Goal: Transaction & Acquisition: Download file/media

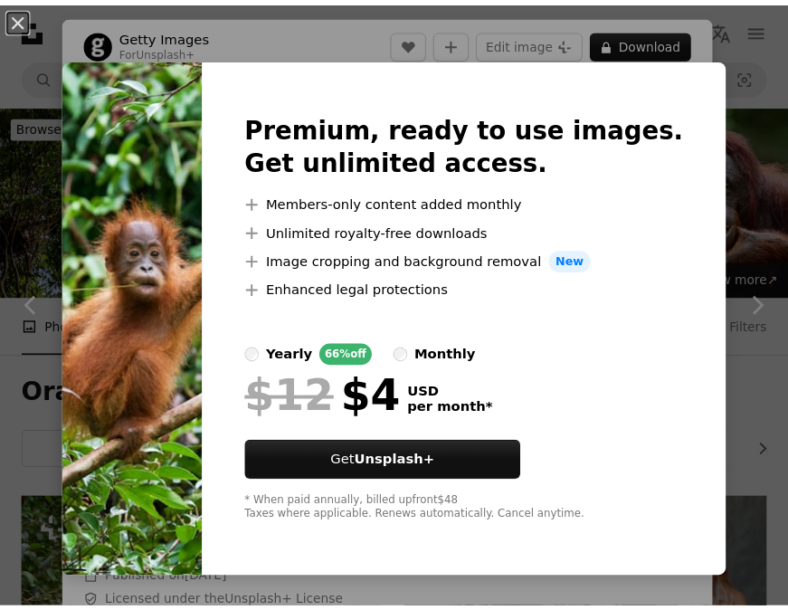
scroll to position [2987, 0]
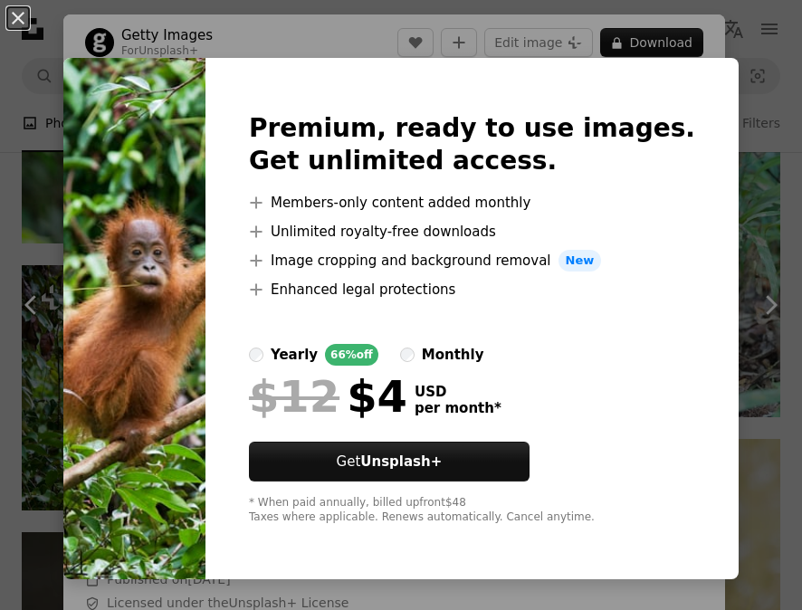
click at [760, 186] on div "An X shape Premium, ready to use images. Get unlimited access. A plus sign Memb…" at bounding box center [401, 305] width 802 height 610
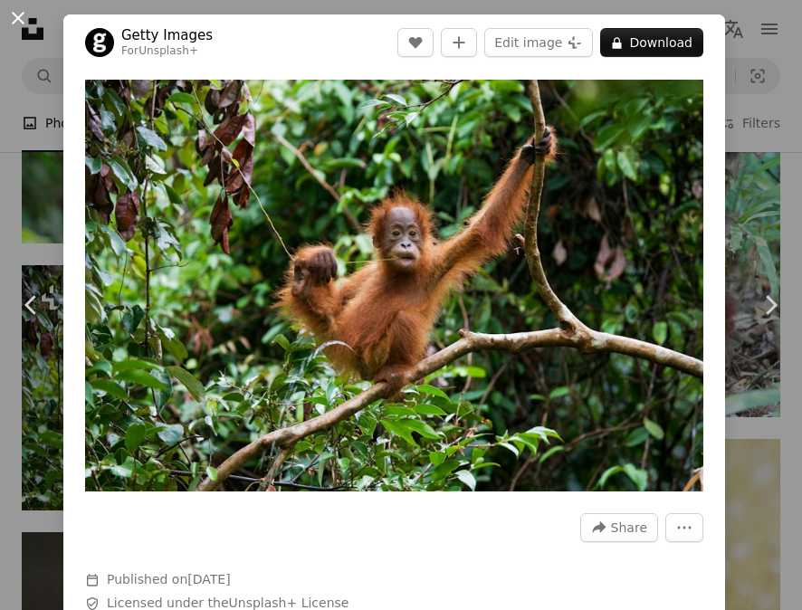
click at [11, 14] on button "An X shape" at bounding box center [18, 18] width 22 height 22
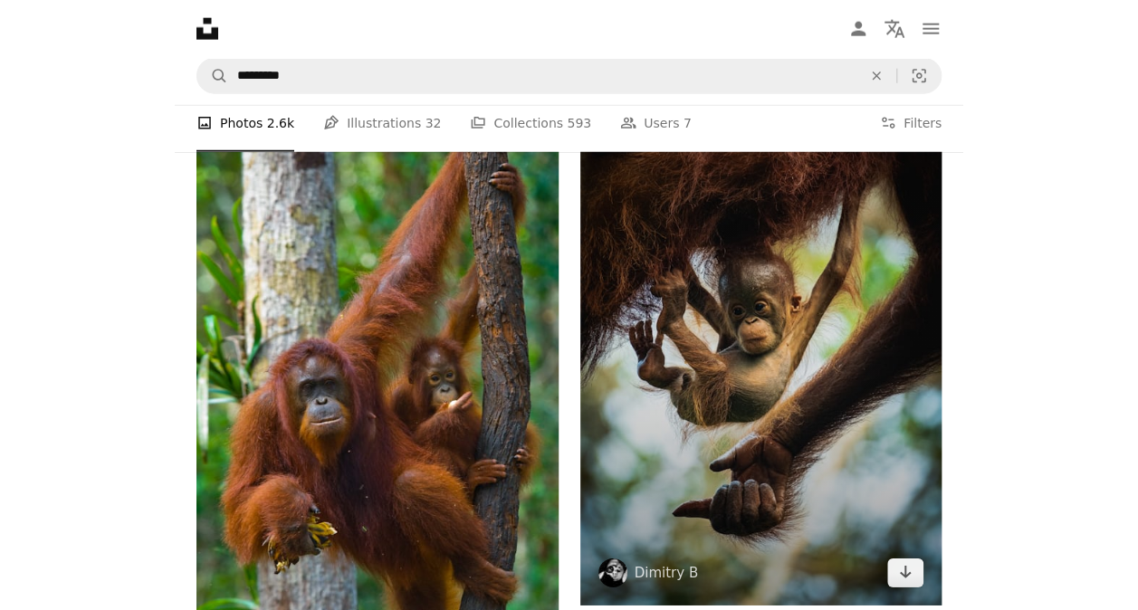
scroll to position [3982, 0]
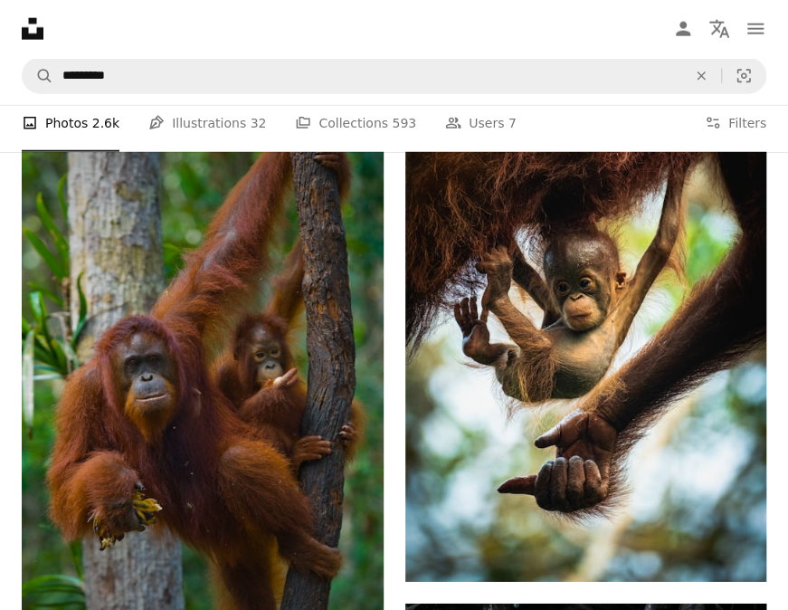
click at [261, 404] on img at bounding box center [203, 396] width 362 height 696
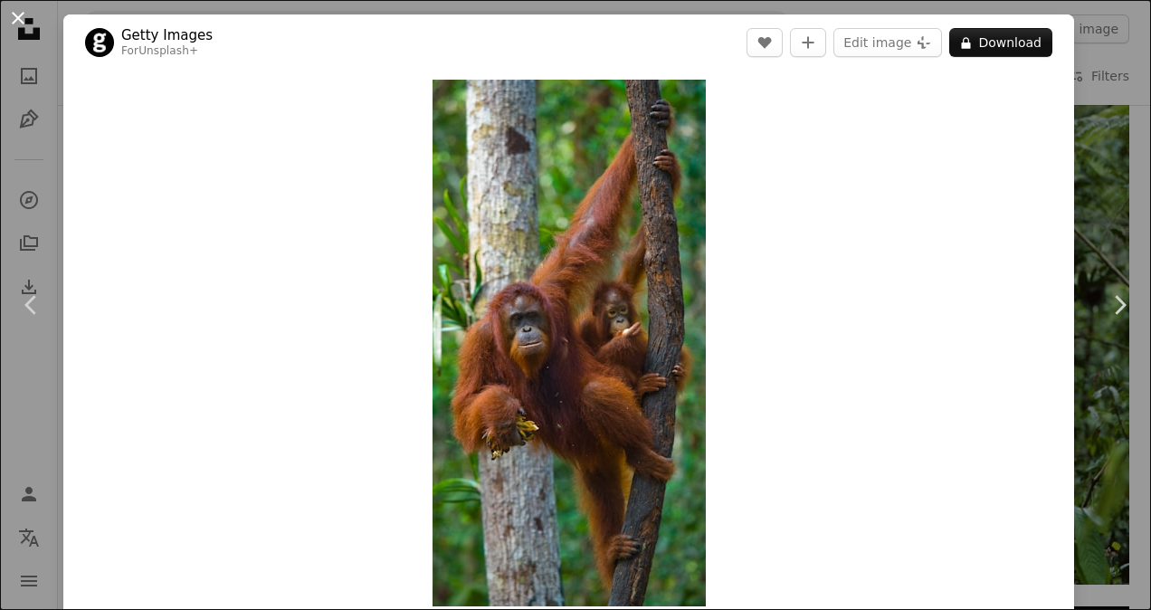
click at [10, 16] on button "An X shape" at bounding box center [18, 18] width 22 height 22
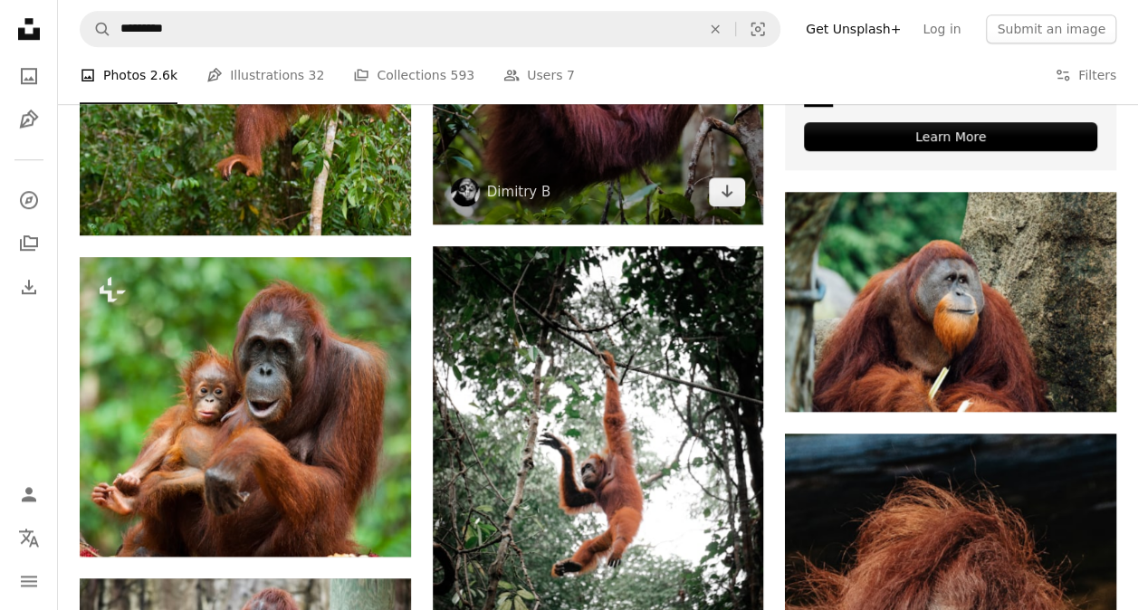
scroll to position [815, 0]
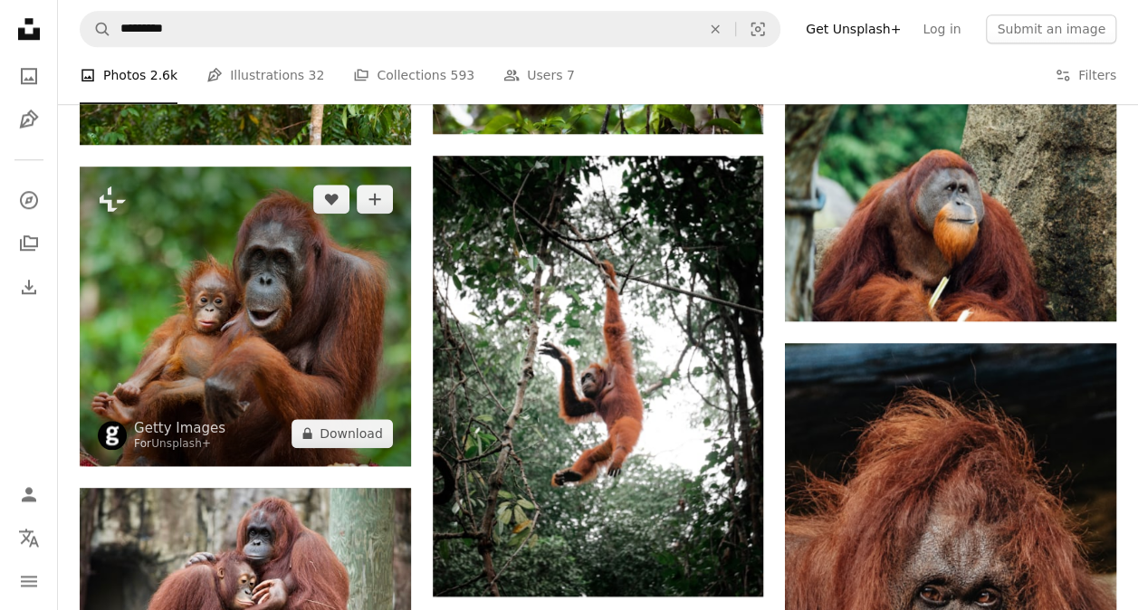
click at [91, 299] on img at bounding box center [245, 317] width 331 height 300
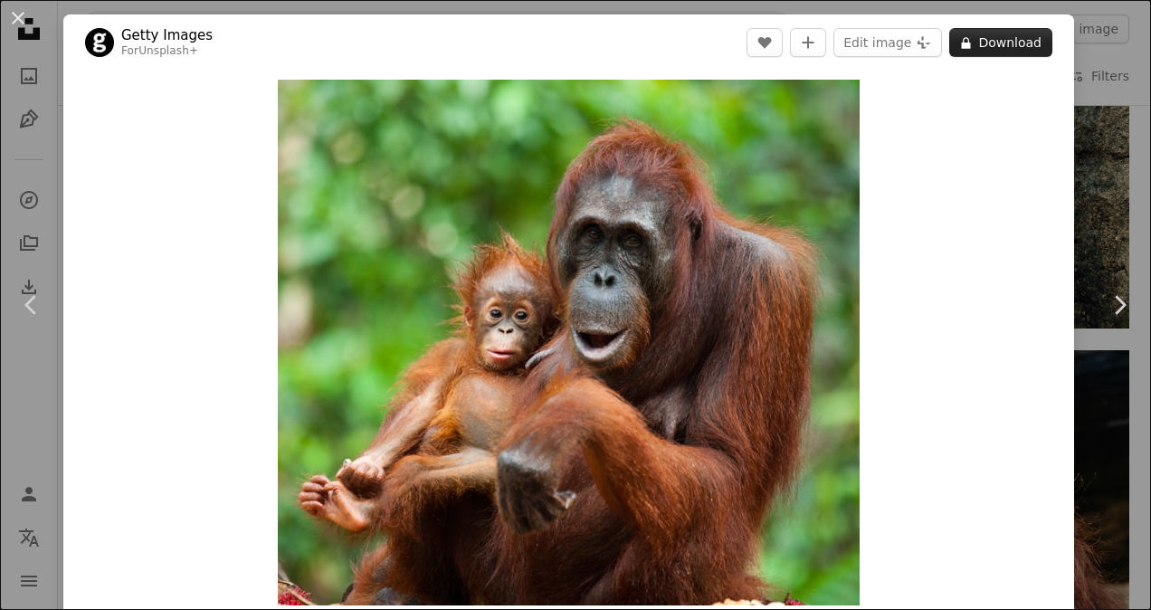
click at [801, 44] on button "A lock Download" at bounding box center [1000, 42] width 103 height 29
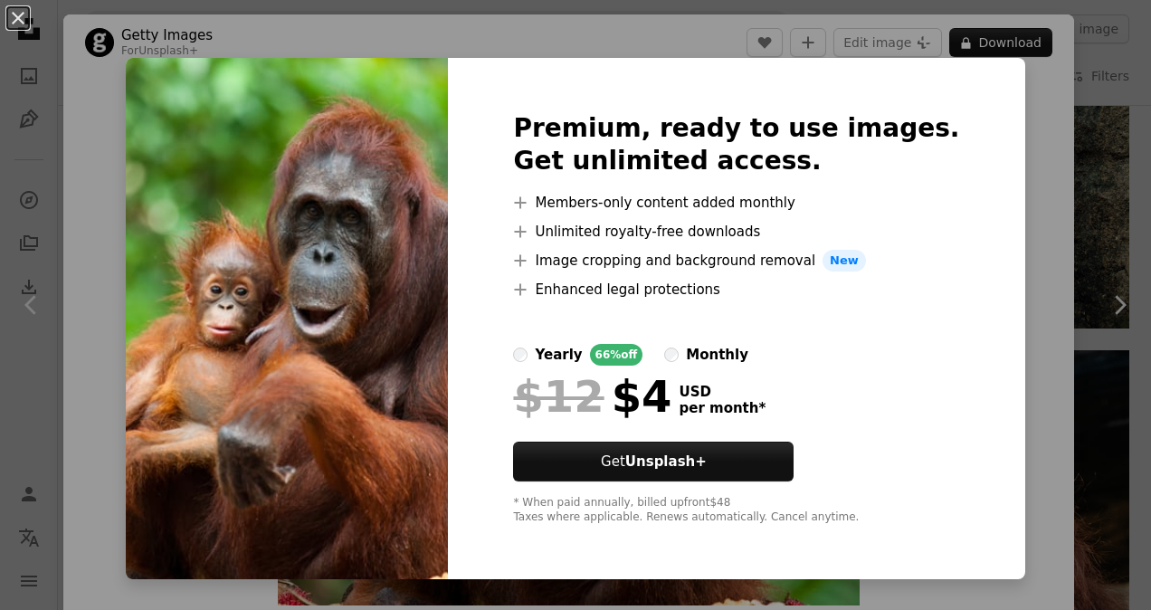
click at [801, 228] on div "An X shape Premium, ready to use images. Get unlimited access. A plus sign Memb…" at bounding box center [575, 305] width 1151 height 610
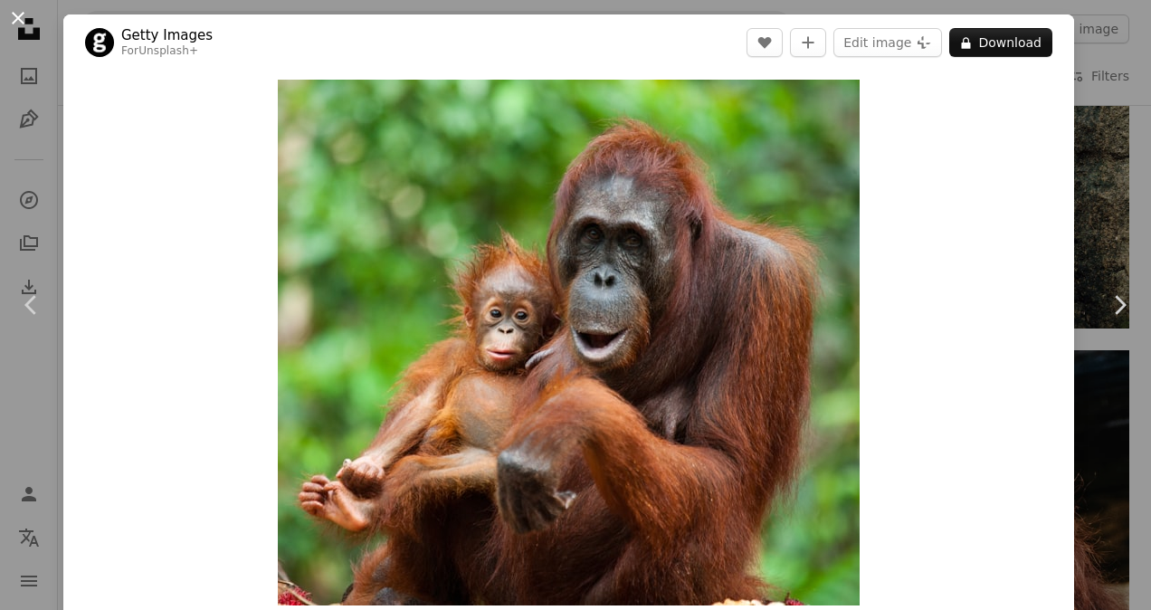
click at [7, 14] on button "An X shape" at bounding box center [18, 18] width 22 height 22
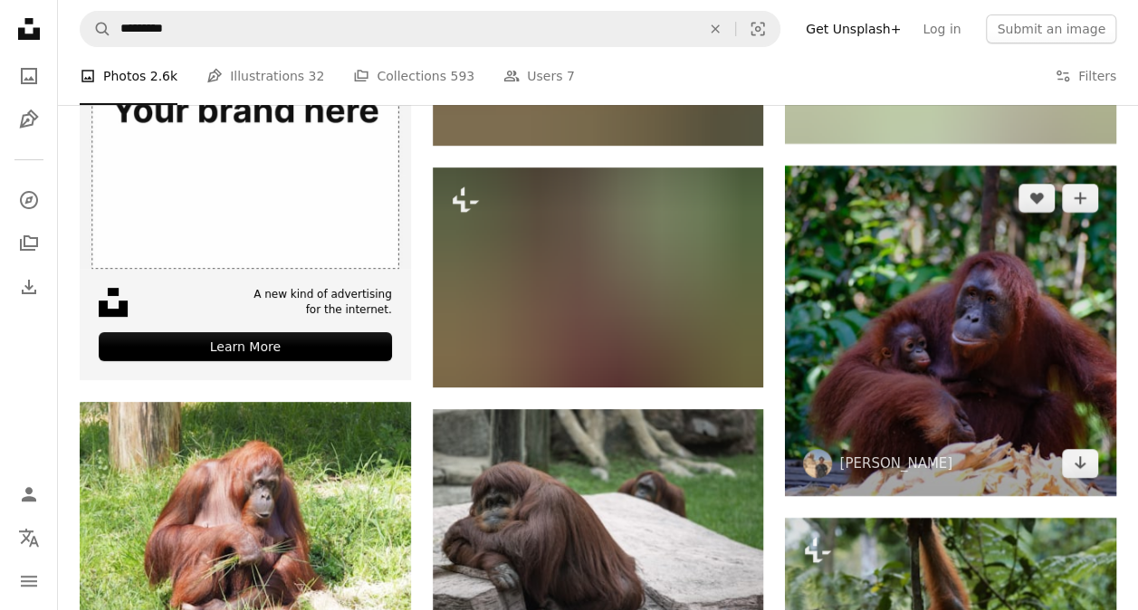
scroll to position [3801, 0]
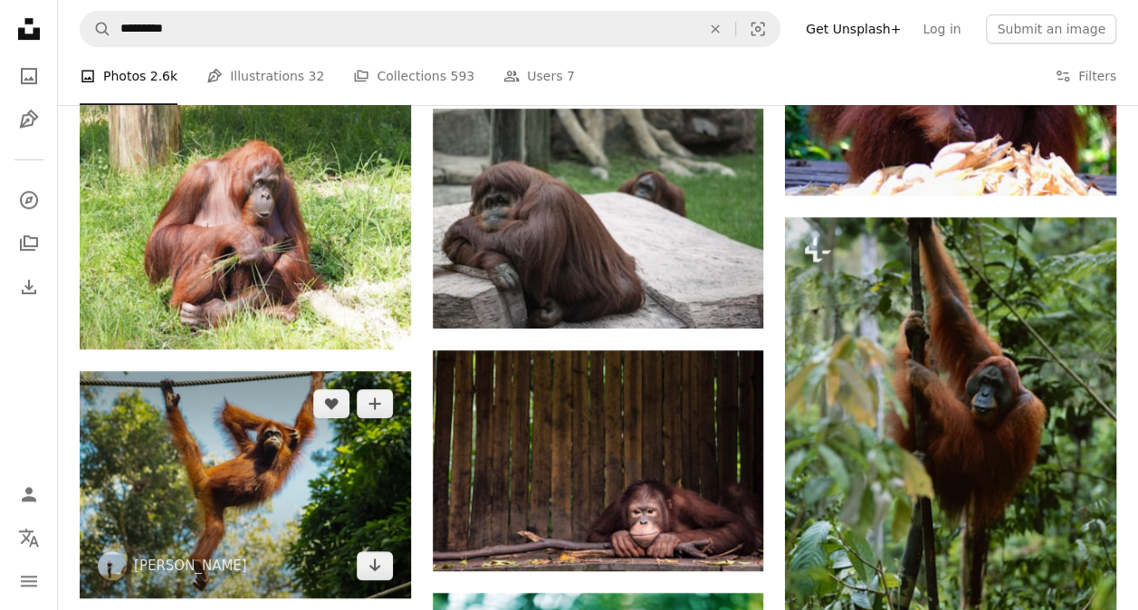
click at [275, 453] on img at bounding box center [245, 484] width 331 height 227
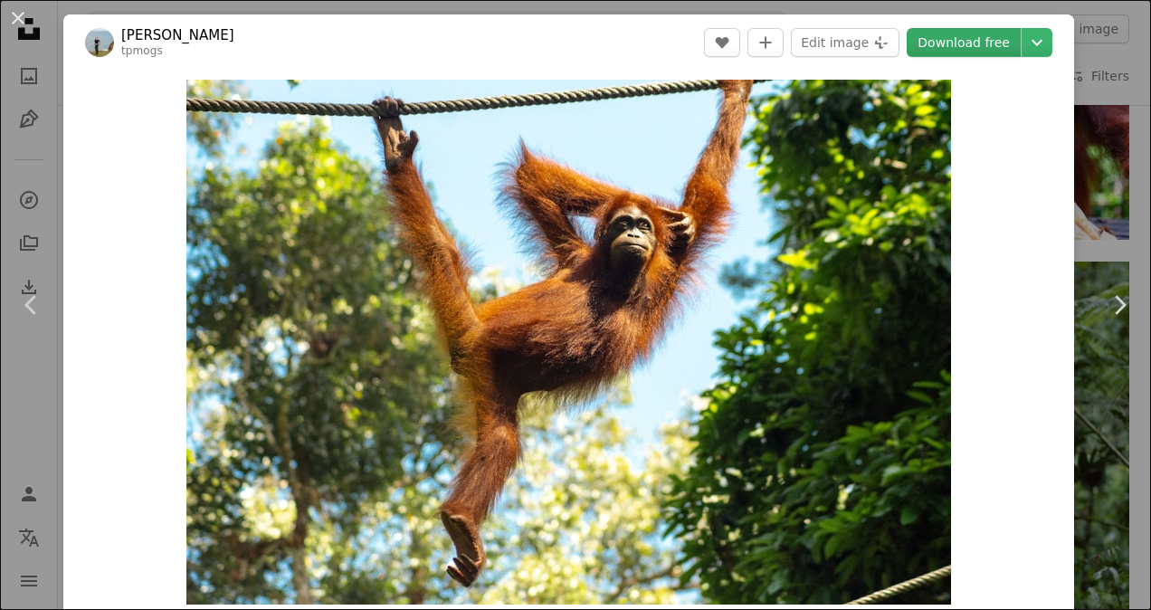
click at [801, 45] on link "Download free" at bounding box center [964, 42] width 114 height 29
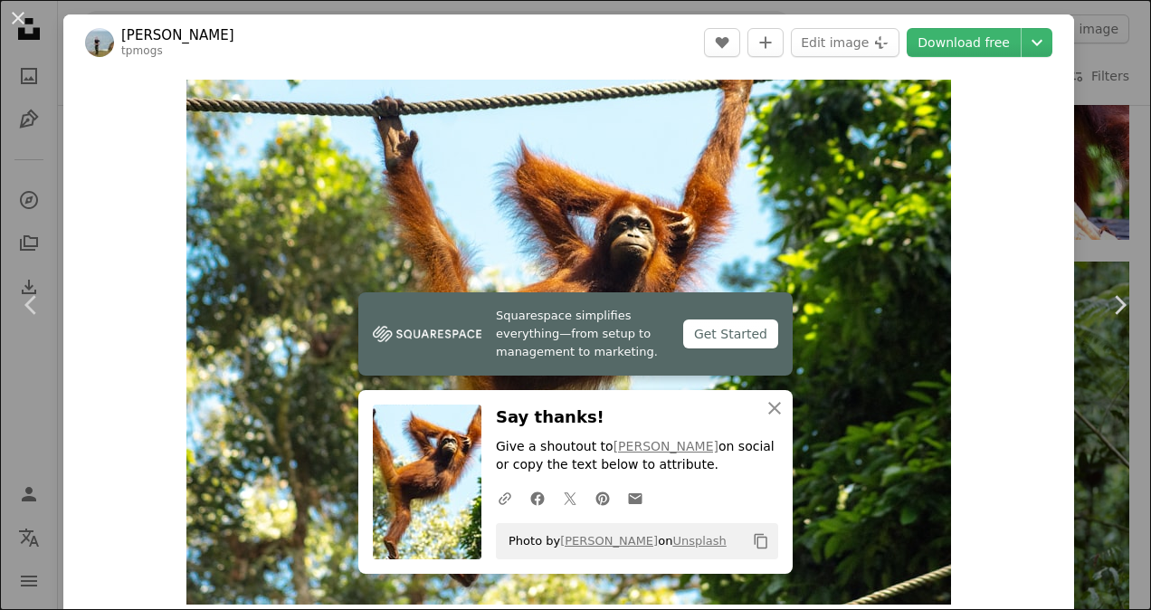
click at [801, 228] on div "An X shape Chevron left Chevron right [PERSON_NAME] tpmogs A heart A plus sign …" at bounding box center [575, 305] width 1151 height 610
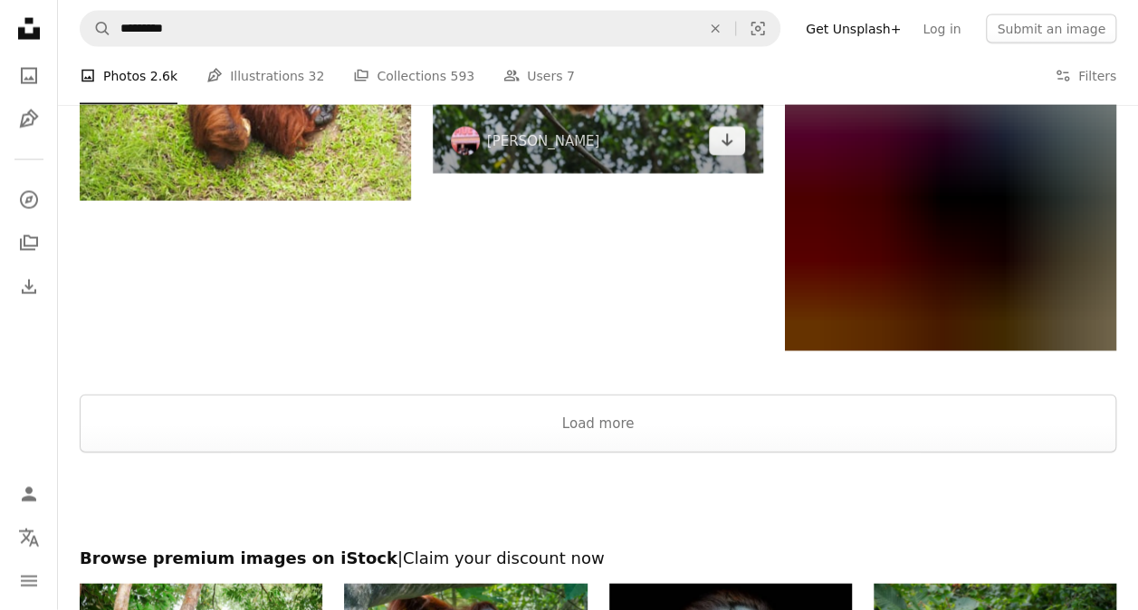
scroll to position [5340, 0]
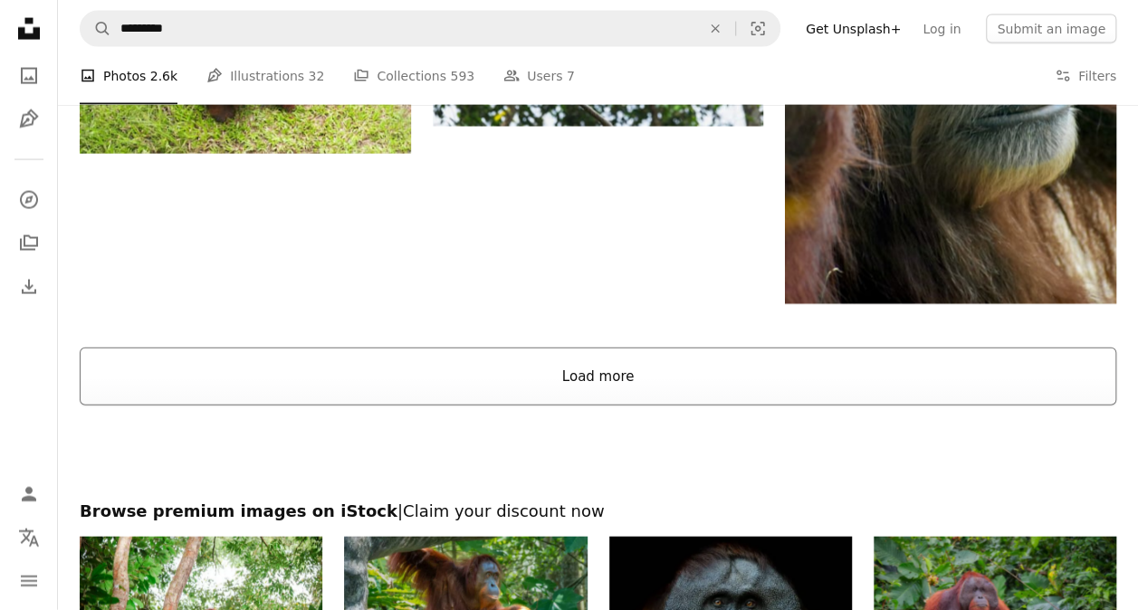
click at [634, 396] on button "Load more" at bounding box center [598, 377] width 1036 height 58
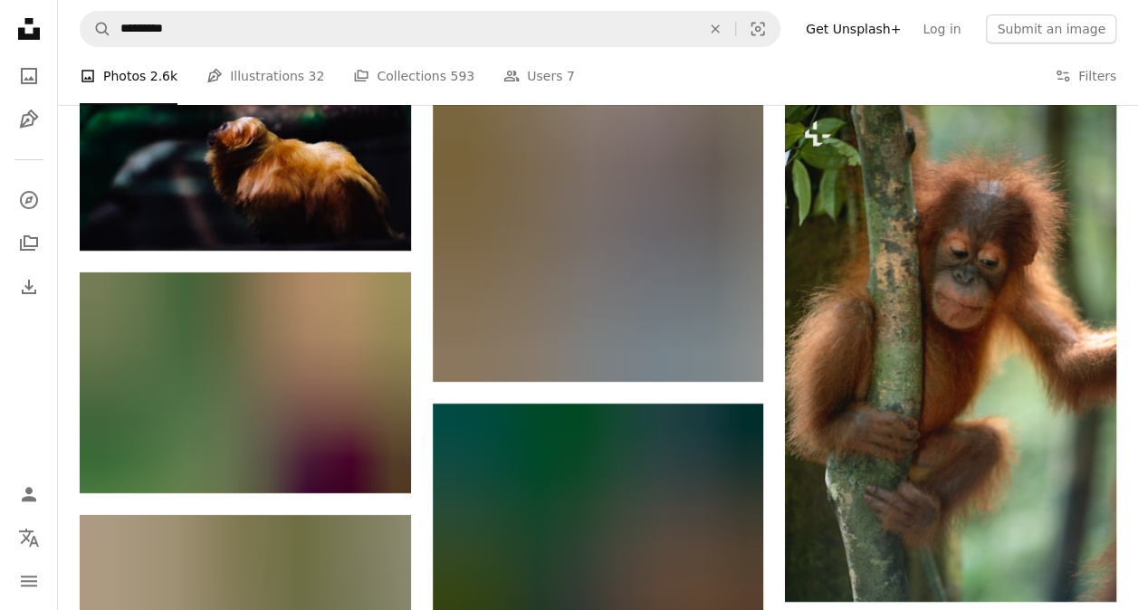
scroll to position [13485, 0]
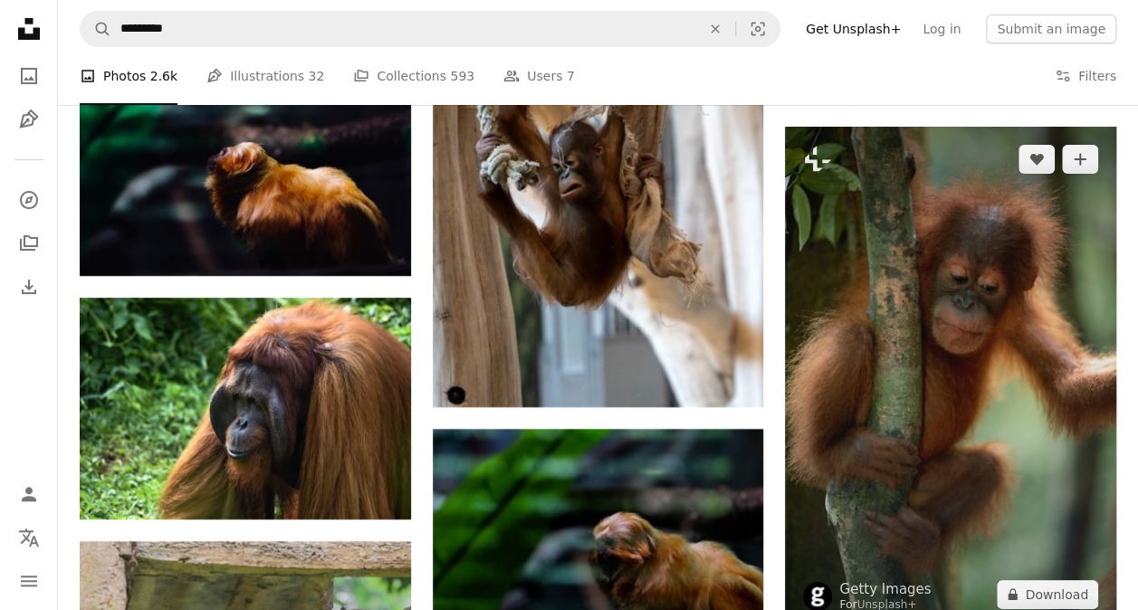
click at [801, 281] on img at bounding box center [950, 377] width 331 height 500
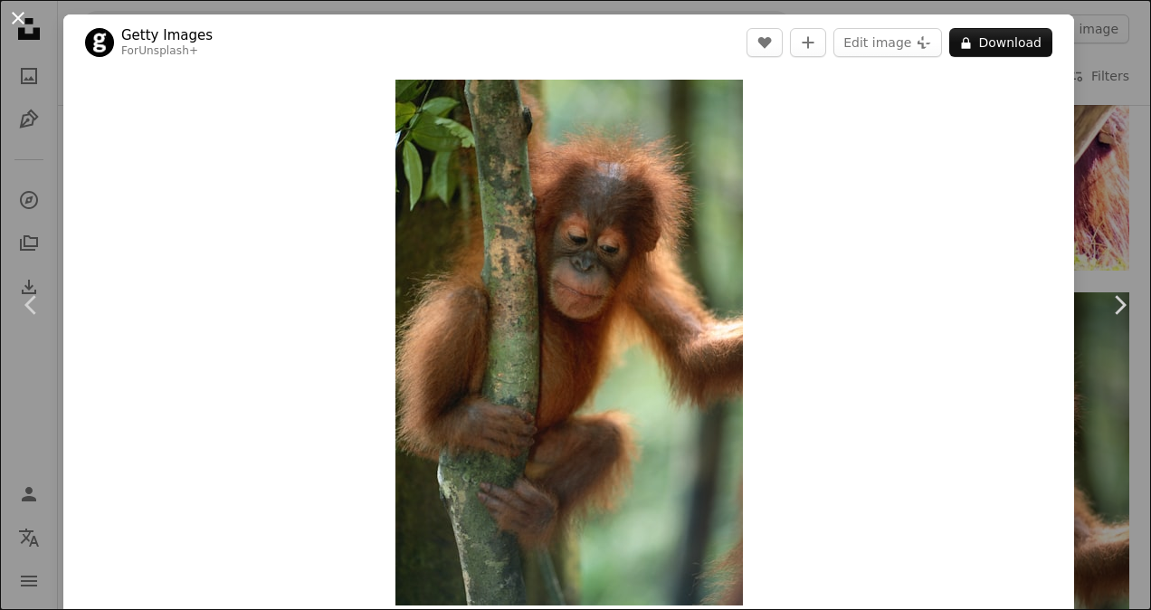
click at [14, 14] on button "An X shape" at bounding box center [18, 18] width 22 height 22
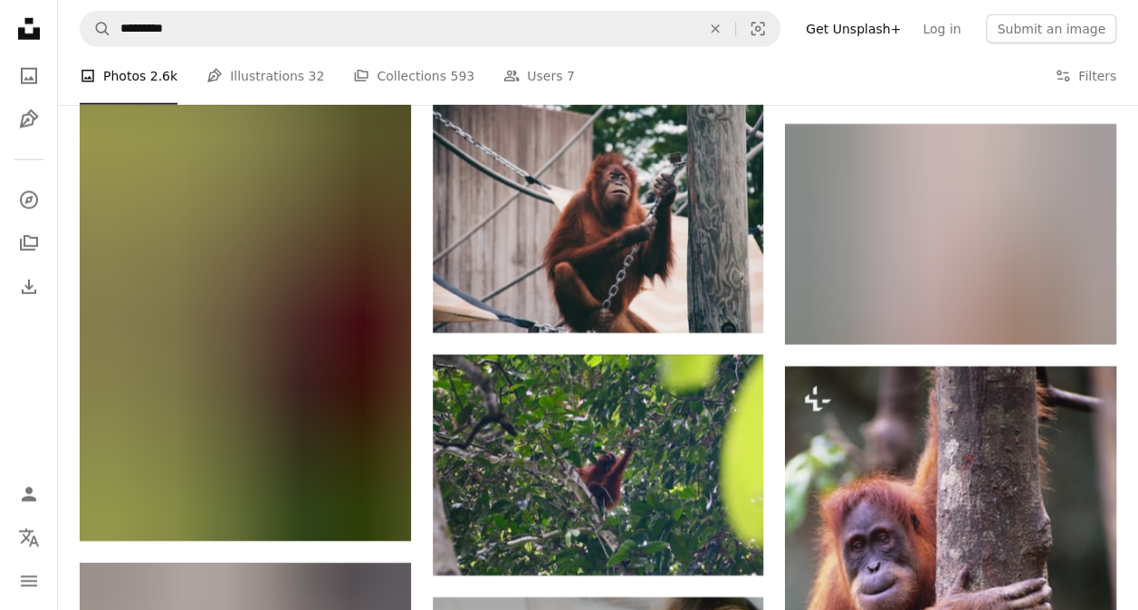
scroll to position [16471, 0]
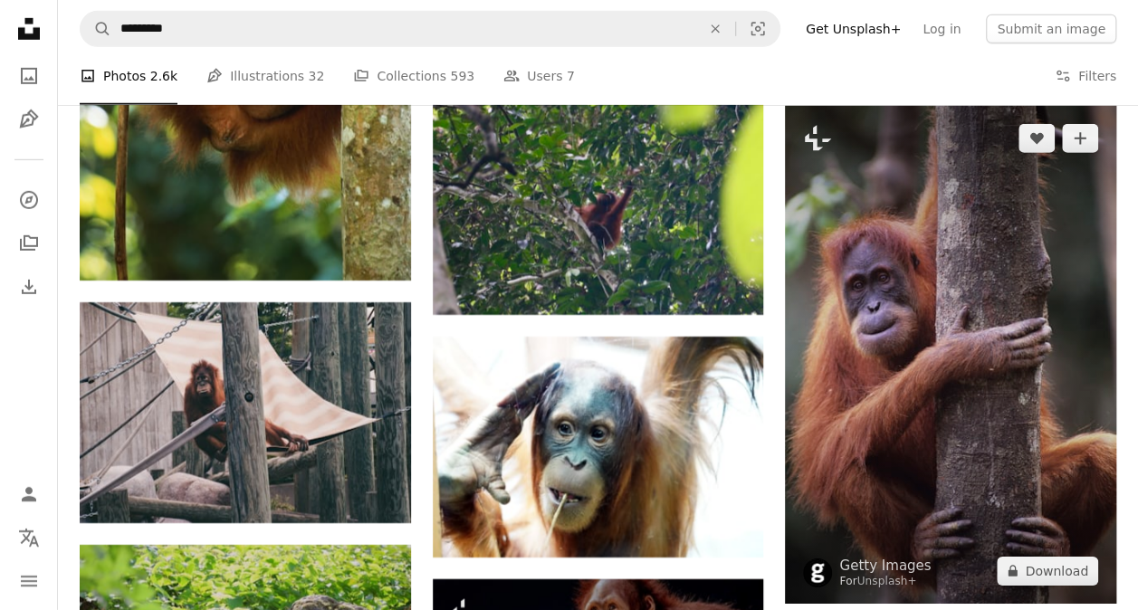
click at [801, 341] on img at bounding box center [950, 354] width 331 height 497
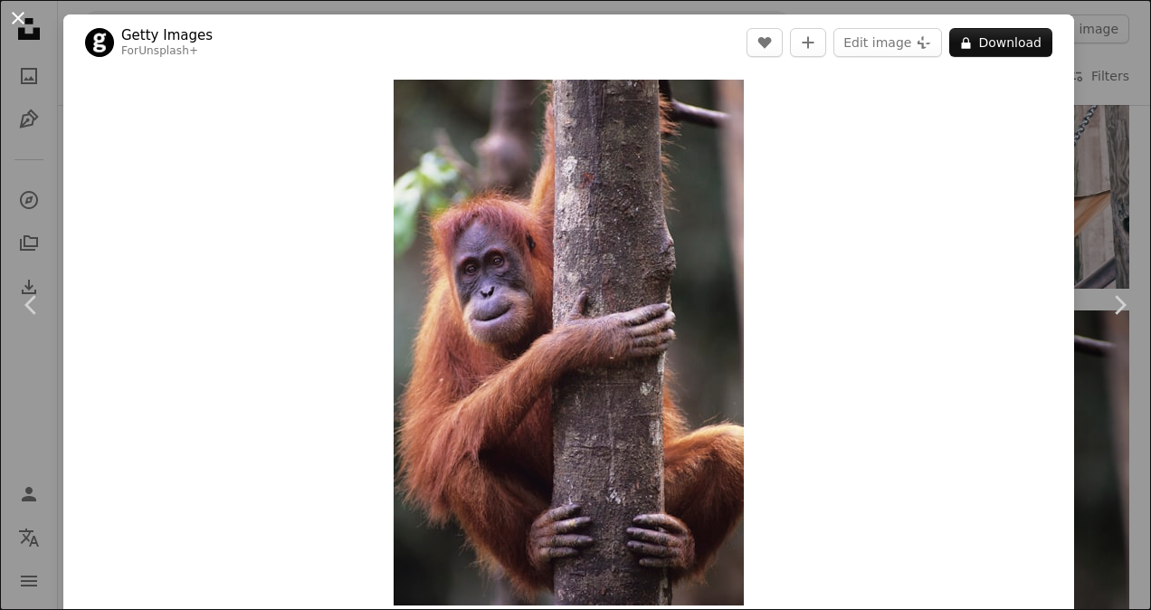
click at [9, 20] on button "An X shape" at bounding box center [18, 18] width 22 height 22
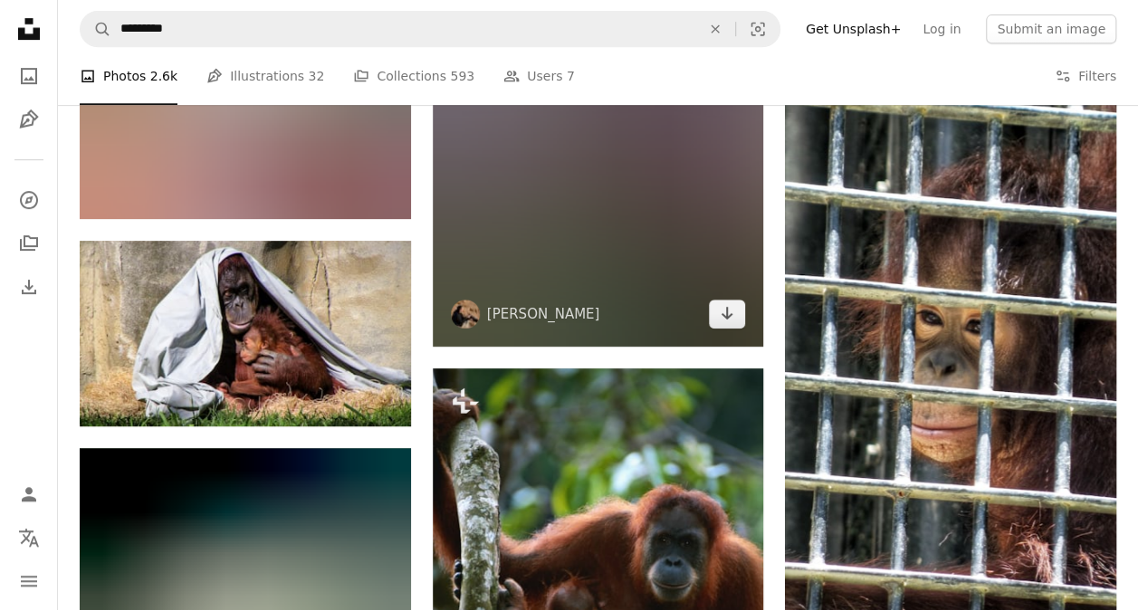
scroll to position [17829, 0]
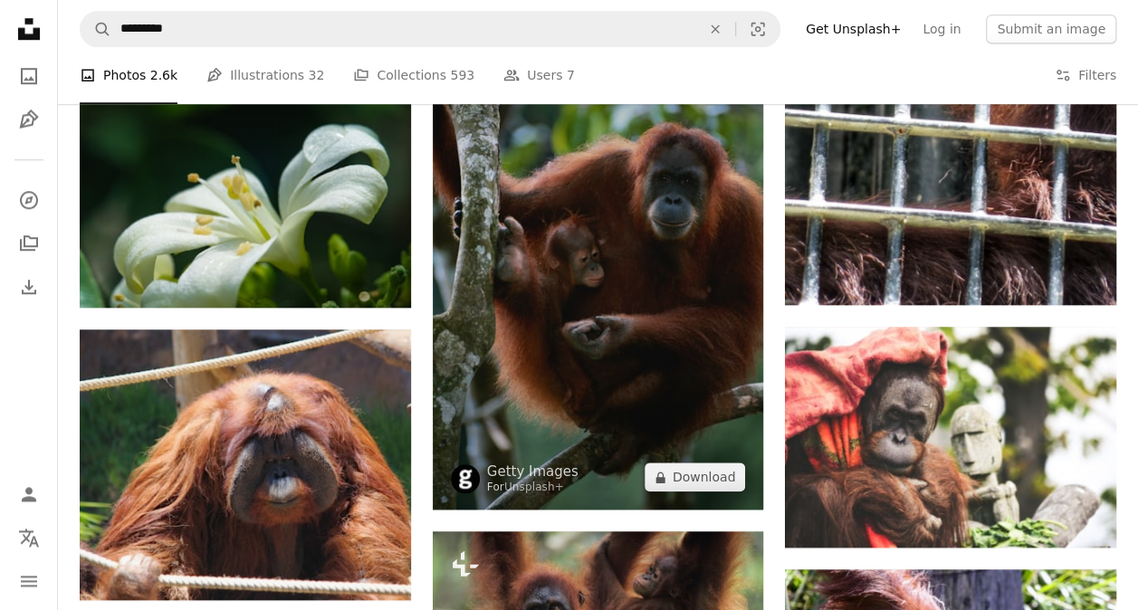
click at [595, 206] on img at bounding box center [598, 257] width 331 height 503
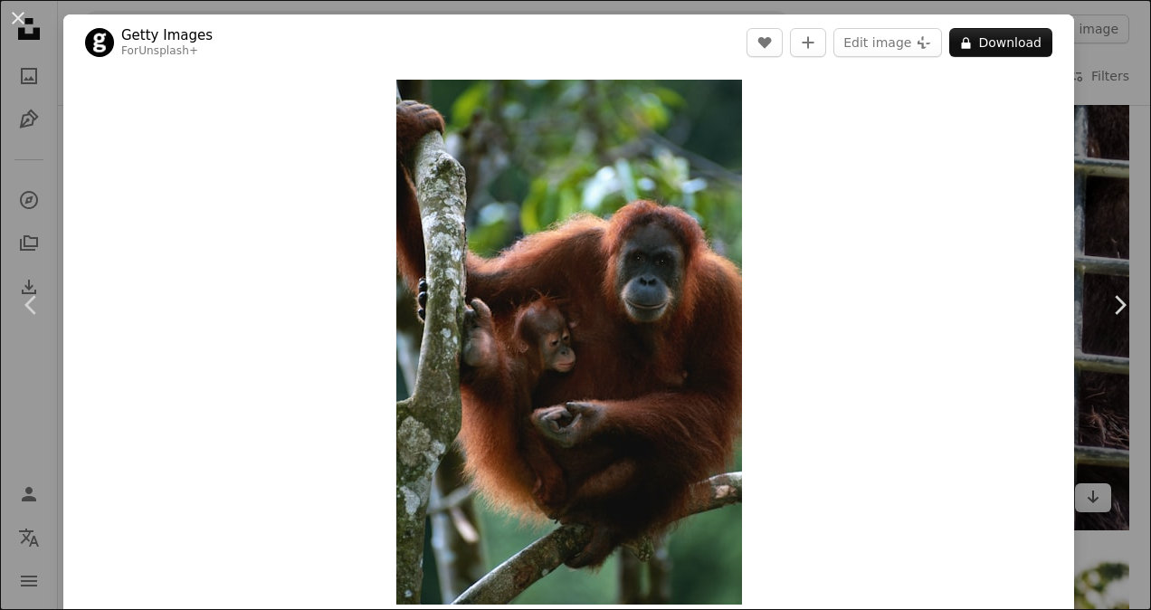
click at [801, 145] on div "An X shape Chevron left Chevron right Getty Images For Unsplash+ A heart A plus…" at bounding box center [575, 305] width 1151 height 610
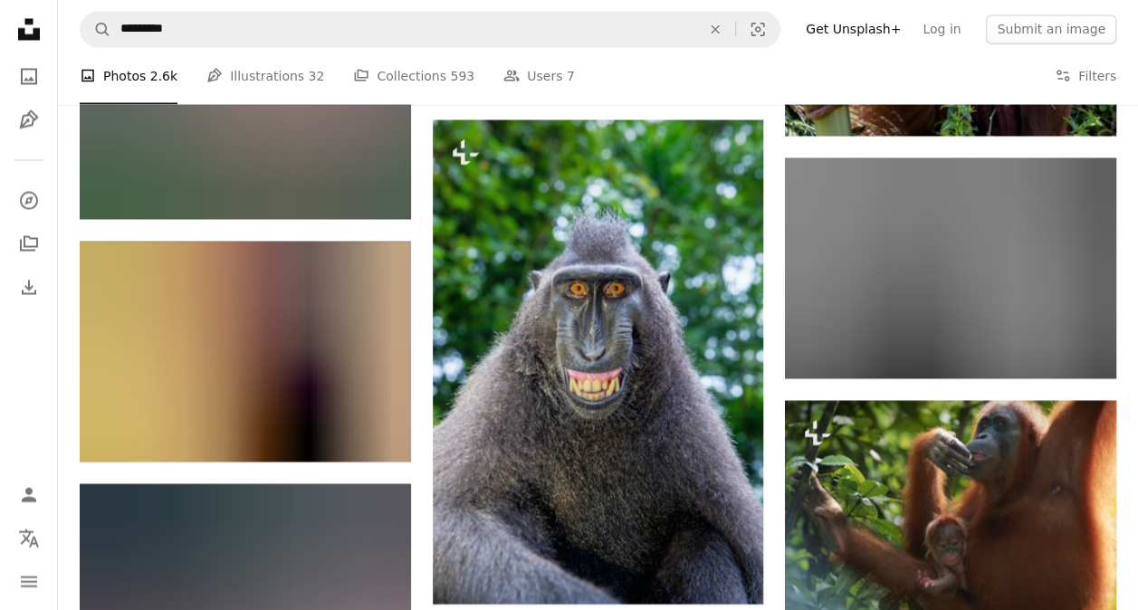
scroll to position [18734, 0]
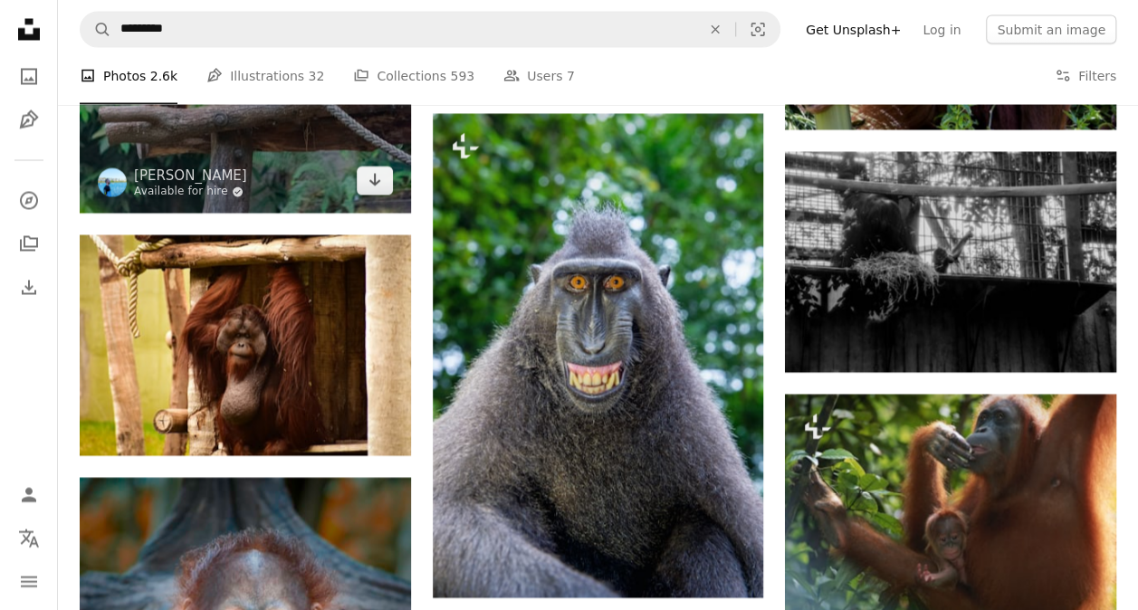
click at [210, 192] on link "Available for hire A checkmark inside of a circle" at bounding box center [190, 191] width 113 height 14
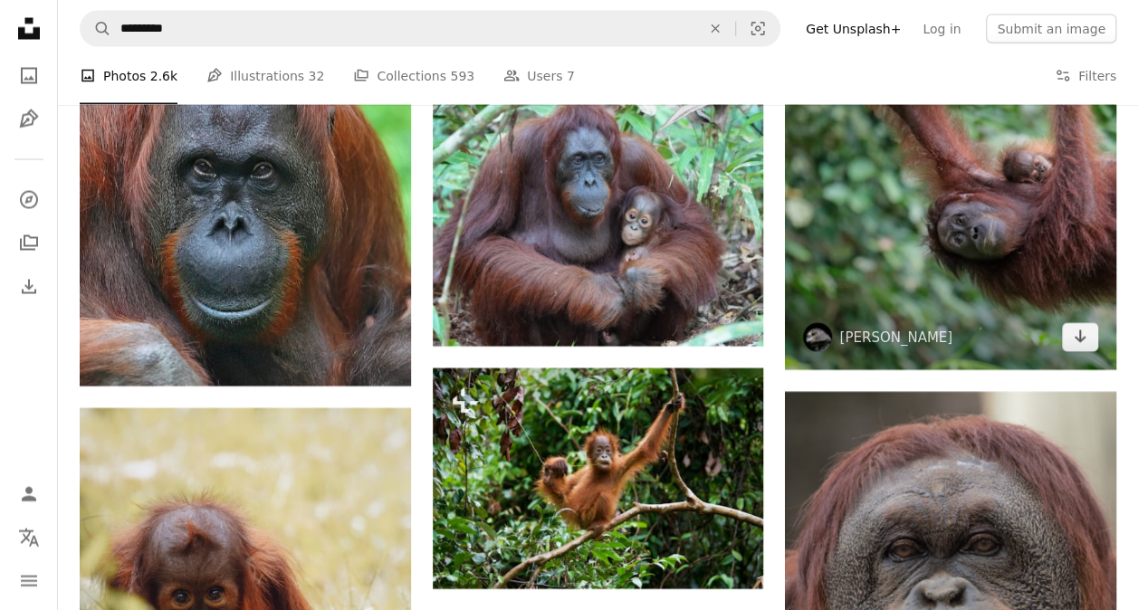
scroll to position [1782, 0]
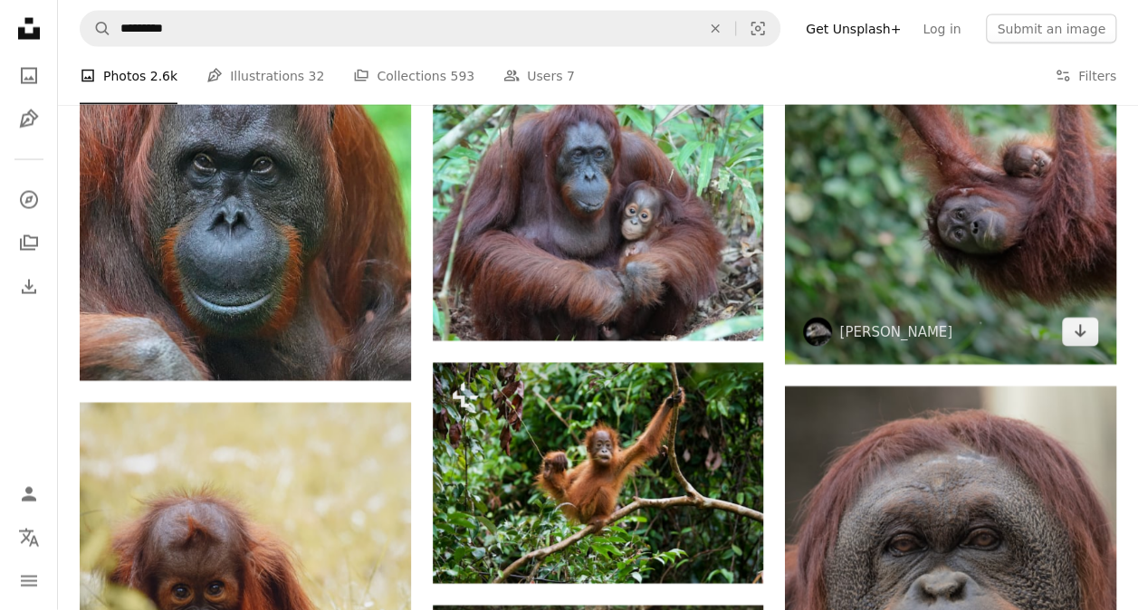
click at [801, 244] on img at bounding box center [950, 129] width 331 height 471
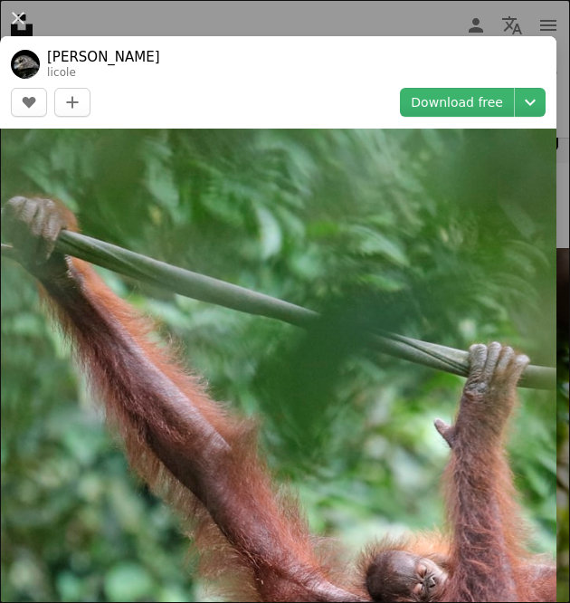
click at [14, 22] on button "An X shape" at bounding box center [18, 18] width 22 height 22
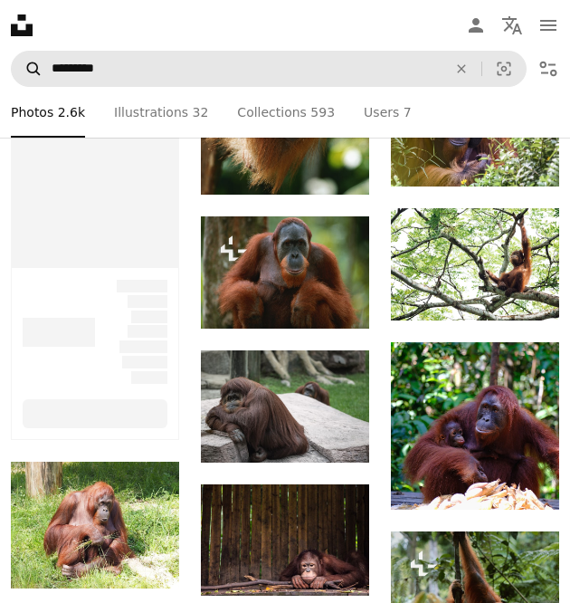
drag, startPoint x: 5, startPoint y: 13, endPoint x: 85, endPoint y: 32, distance: 81.9
click at [18, 18] on nav "Unsplash logo Unsplash Home A photo Pen Tool A compass A stack of folders Downl…" at bounding box center [285, 25] width 570 height 51
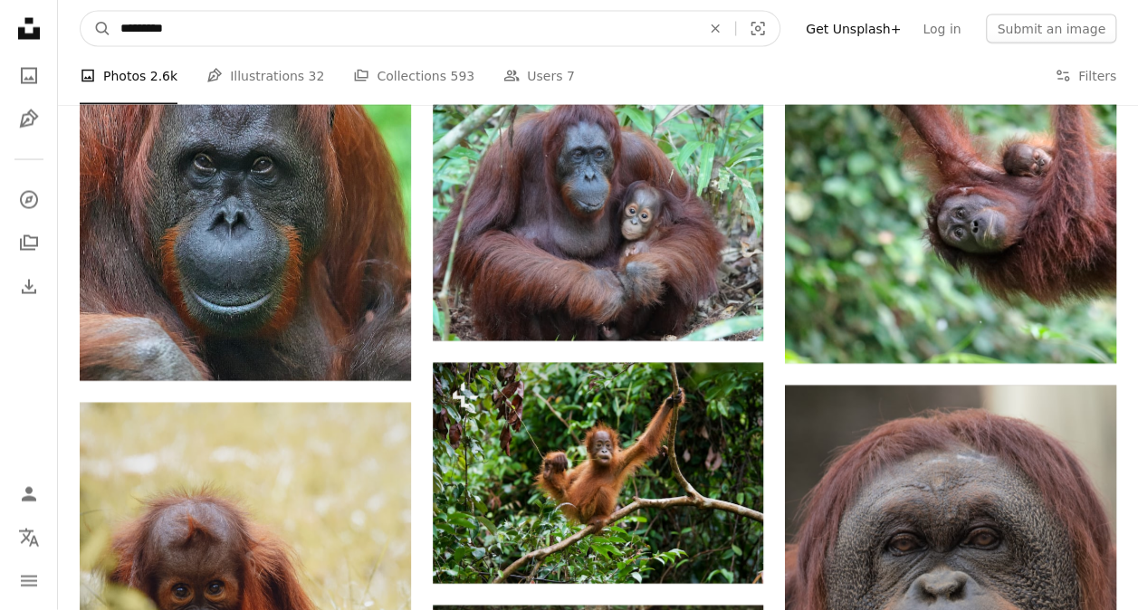
click at [487, 36] on input "*********" at bounding box center [403, 29] width 584 height 34
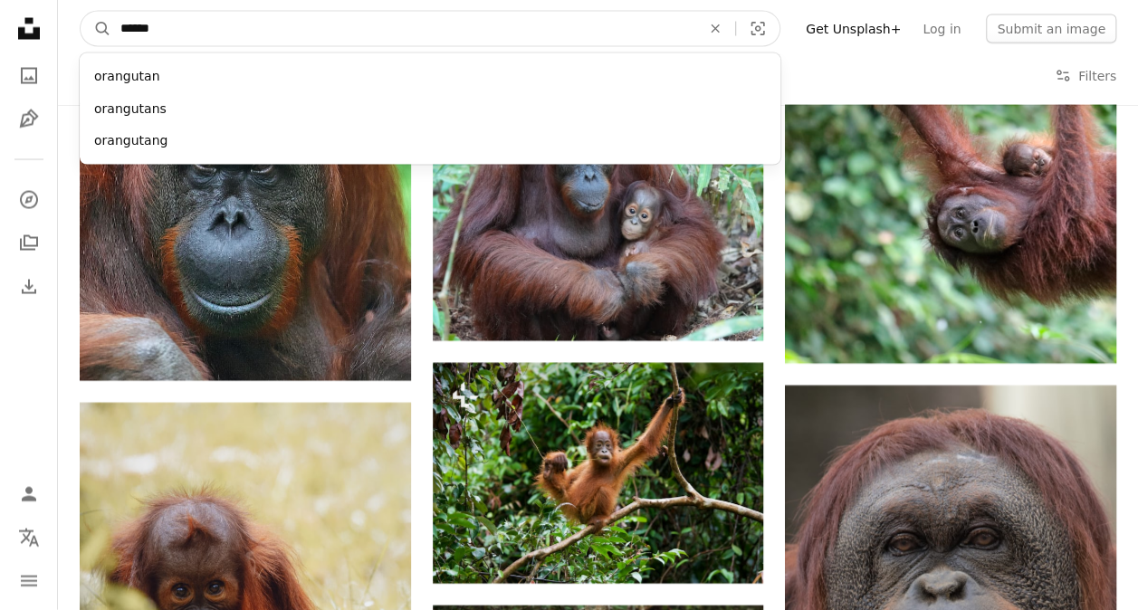
type input "*******"
click button "A magnifying glass" at bounding box center [96, 29] width 31 height 34
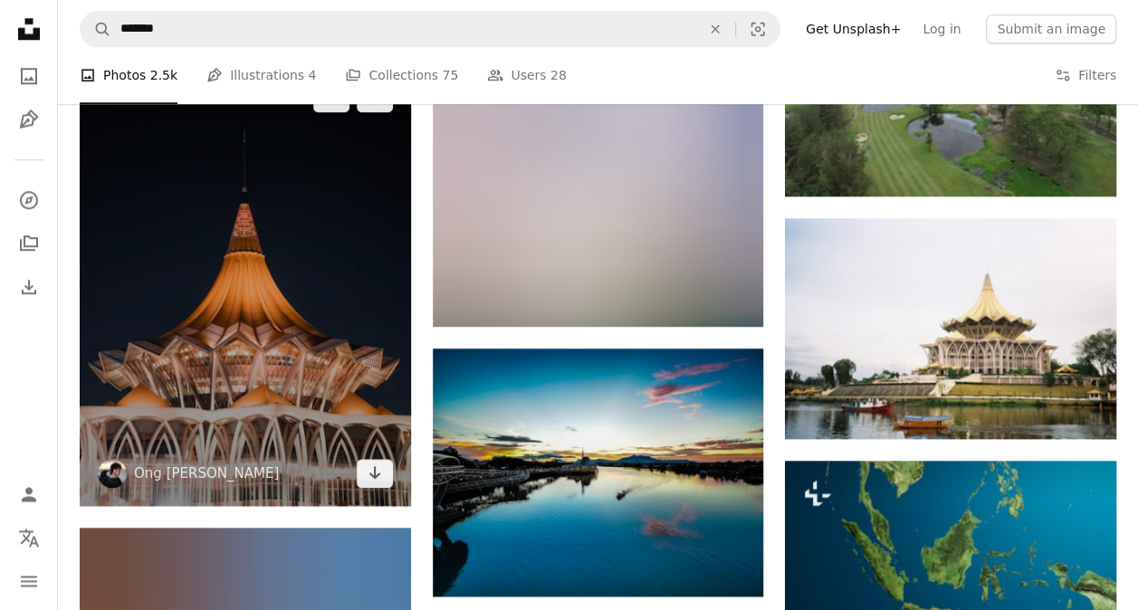
scroll to position [815, 0]
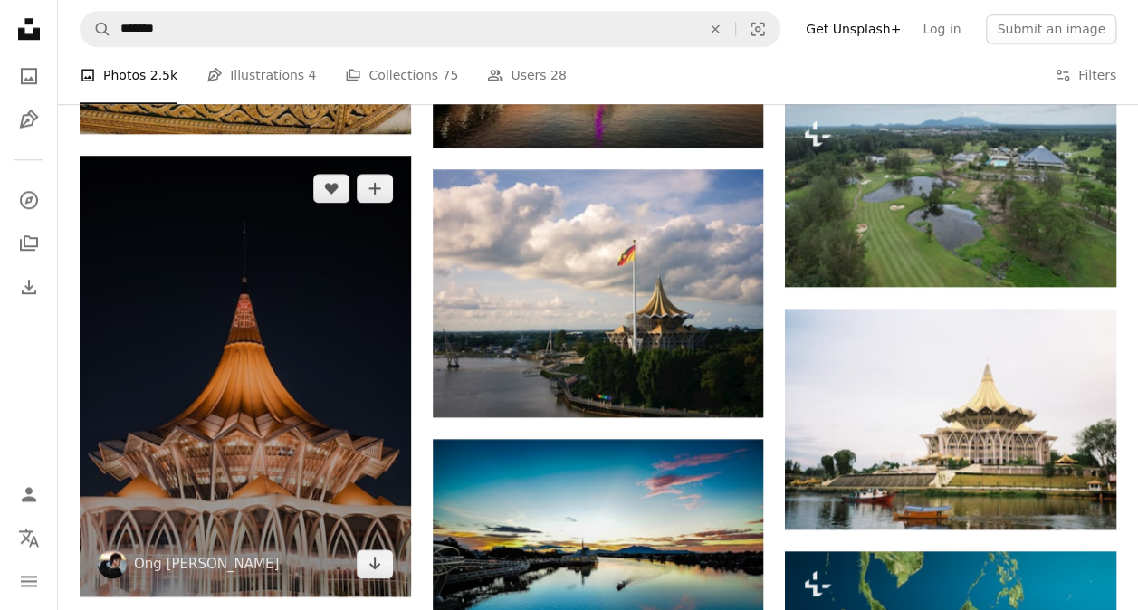
click at [249, 345] on img at bounding box center [245, 376] width 331 height 441
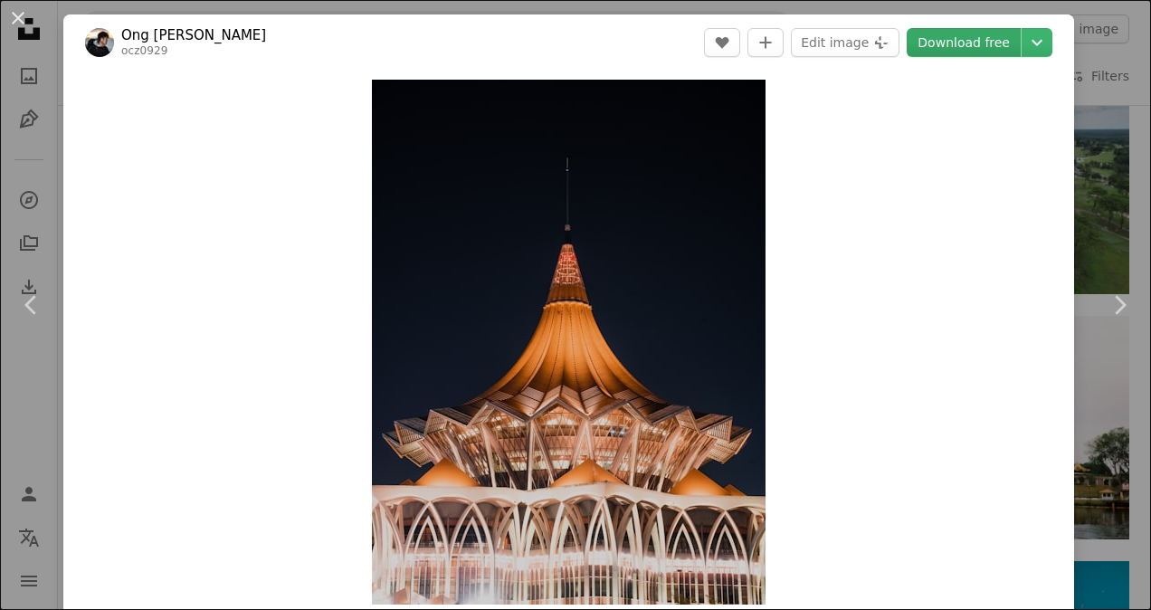
click at [801, 49] on link "Download free" at bounding box center [964, 42] width 114 height 29
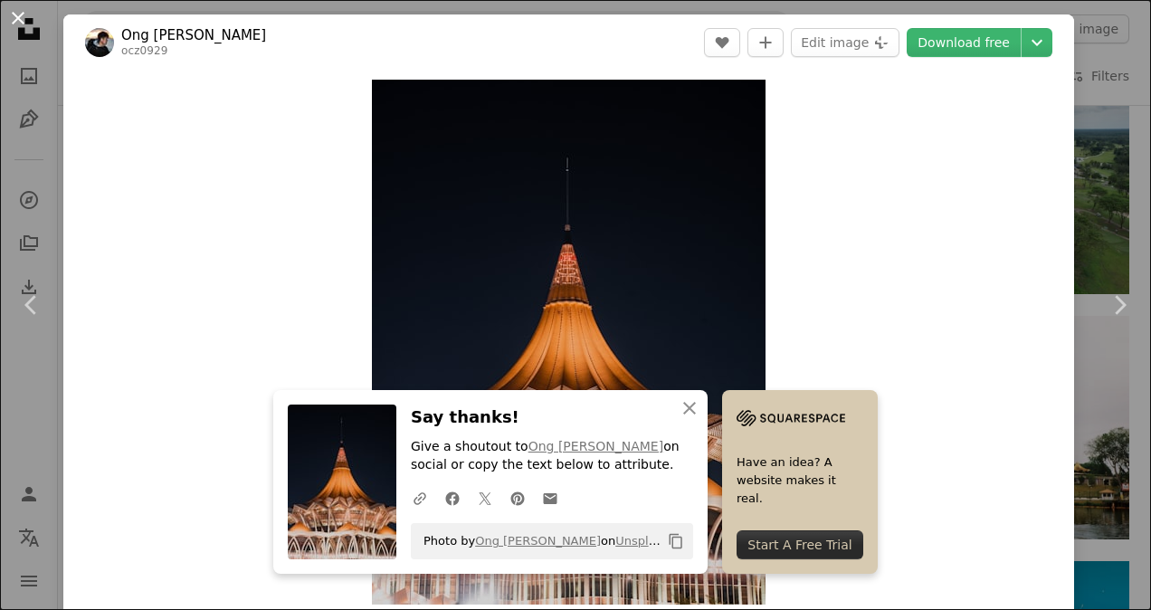
click at [17, 17] on button "An X shape" at bounding box center [18, 18] width 22 height 22
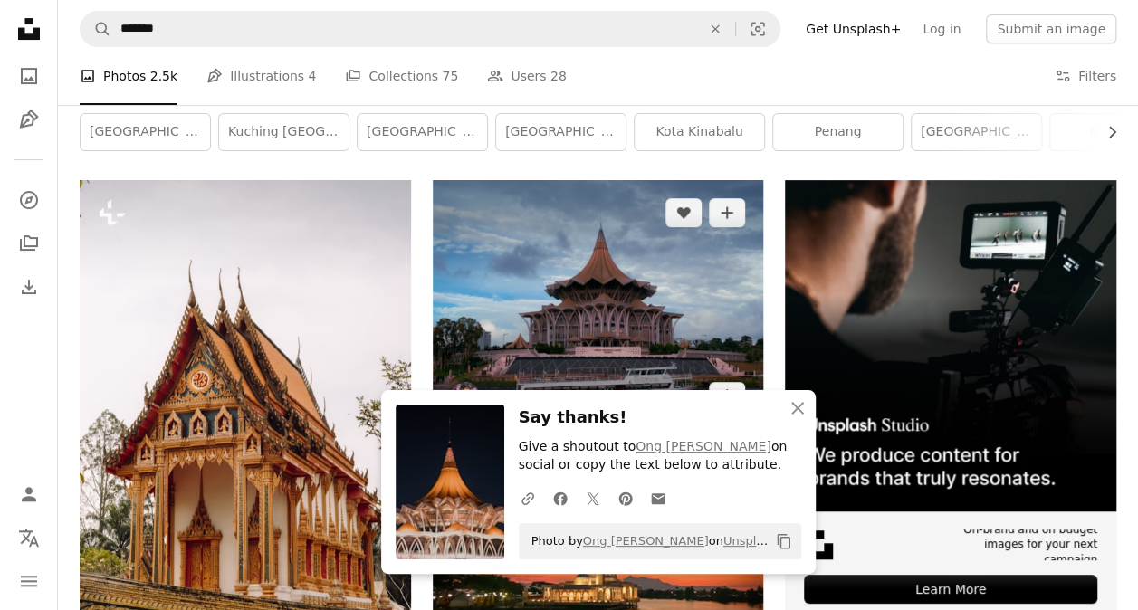
scroll to position [543, 0]
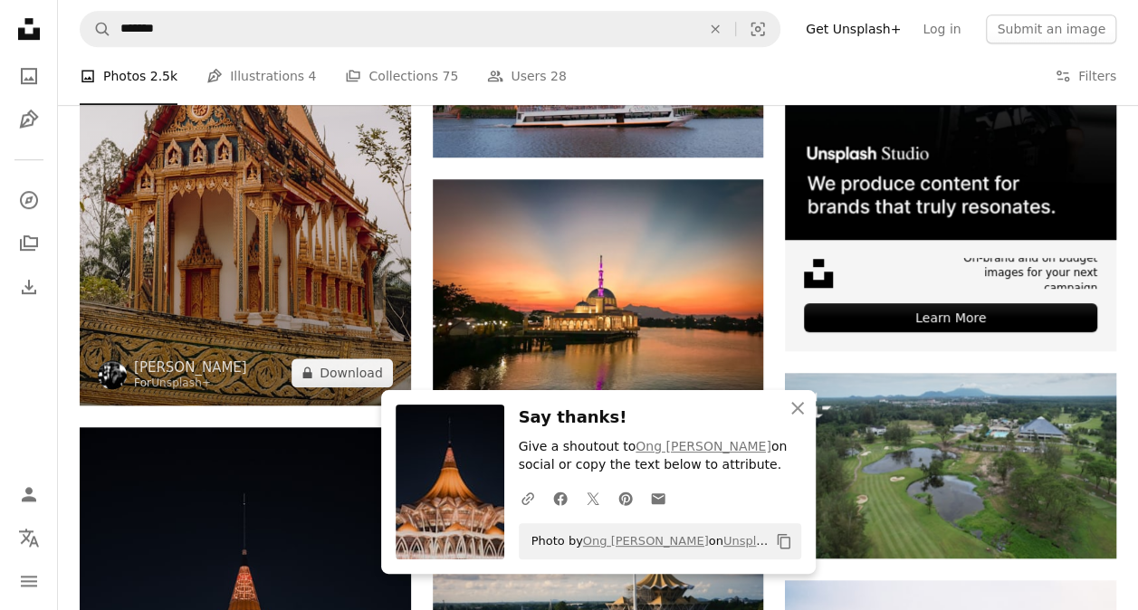
click at [205, 233] on img at bounding box center [245, 157] width 331 height 496
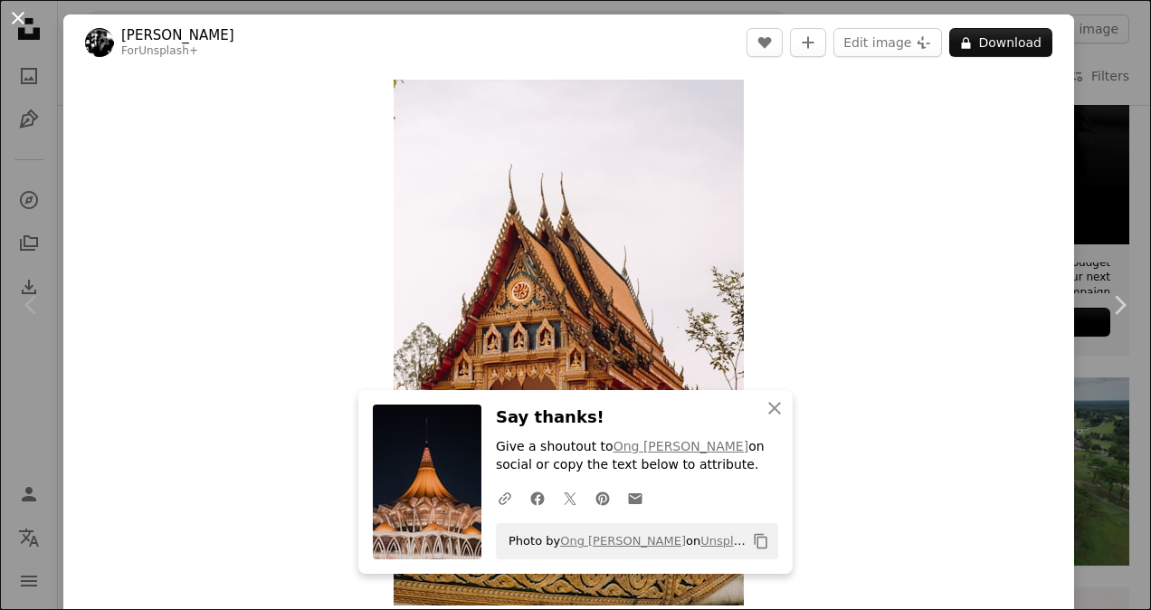
click at [17, 20] on button "An X shape" at bounding box center [18, 18] width 22 height 22
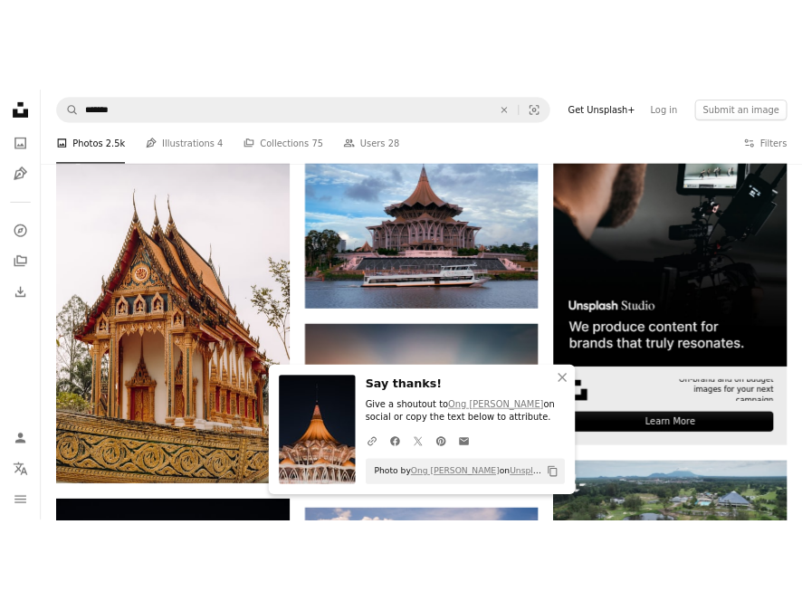
scroll to position [362, 0]
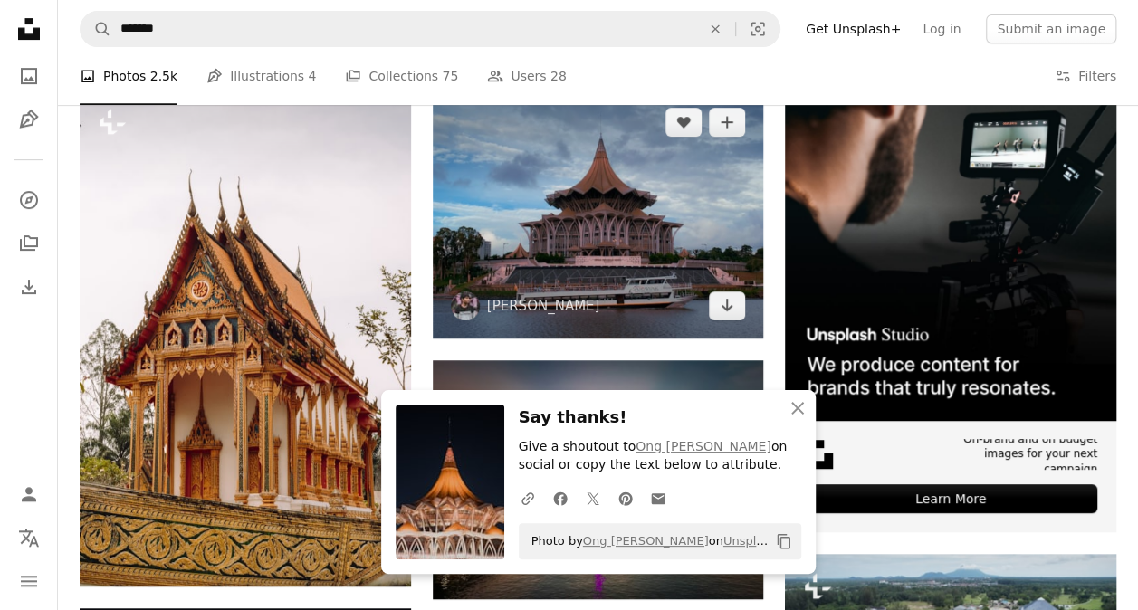
click at [624, 215] on img at bounding box center [598, 214] width 331 height 248
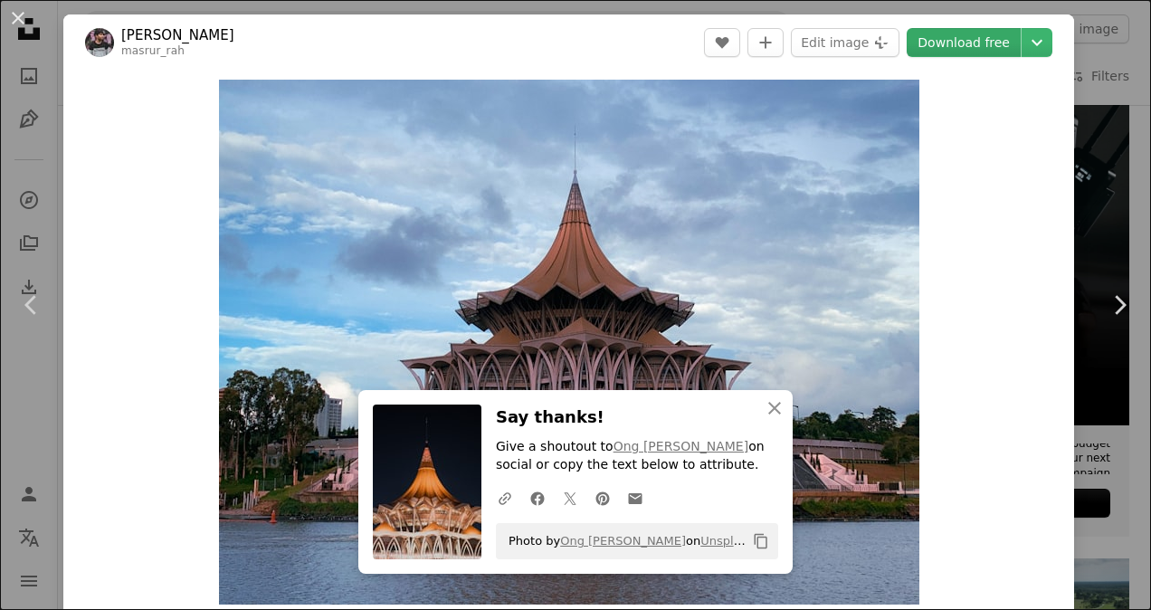
click at [801, 43] on link "Download free" at bounding box center [964, 42] width 114 height 29
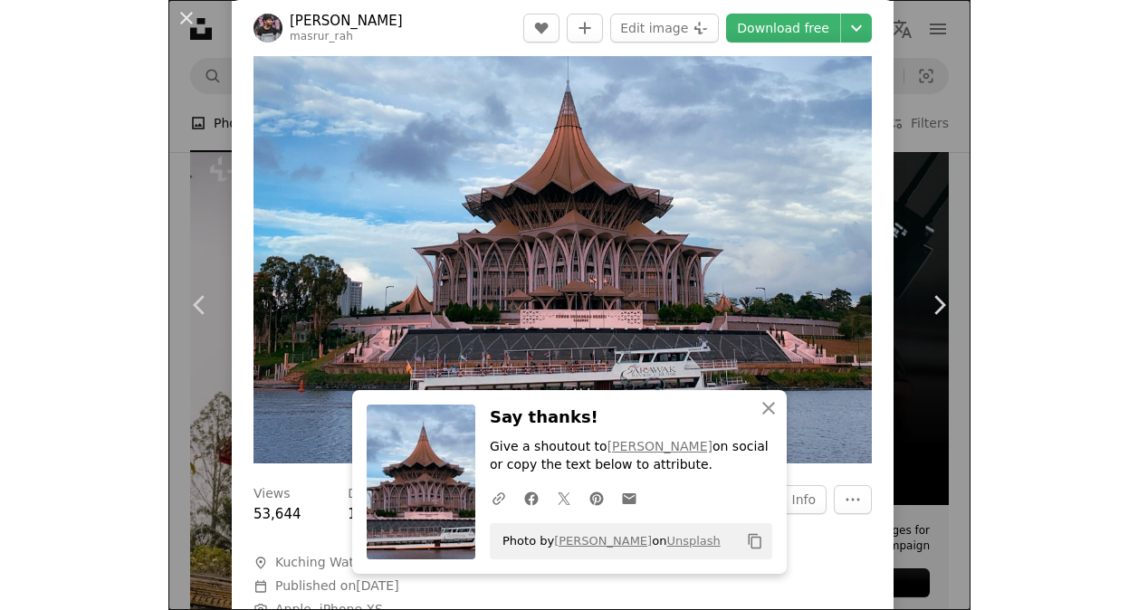
scroll to position [91, 0]
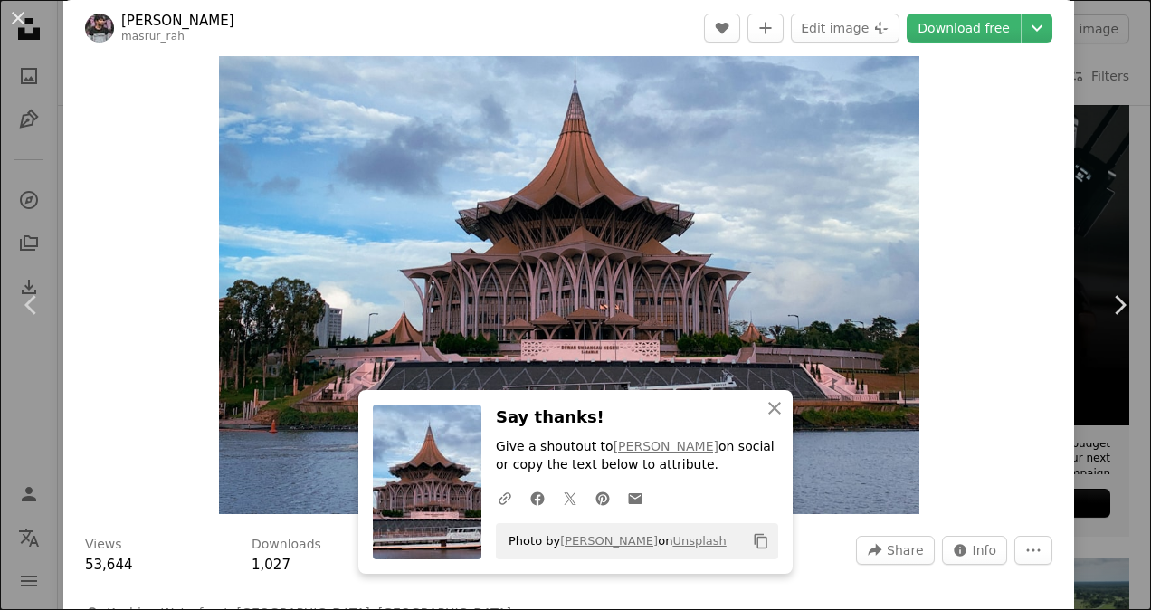
click at [801, 88] on div "An X shape Chevron left Chevron right [PERSON_NAME] masrur_rah A heart A plus s…" at bounding box center [575, 305] width 1151 height 610
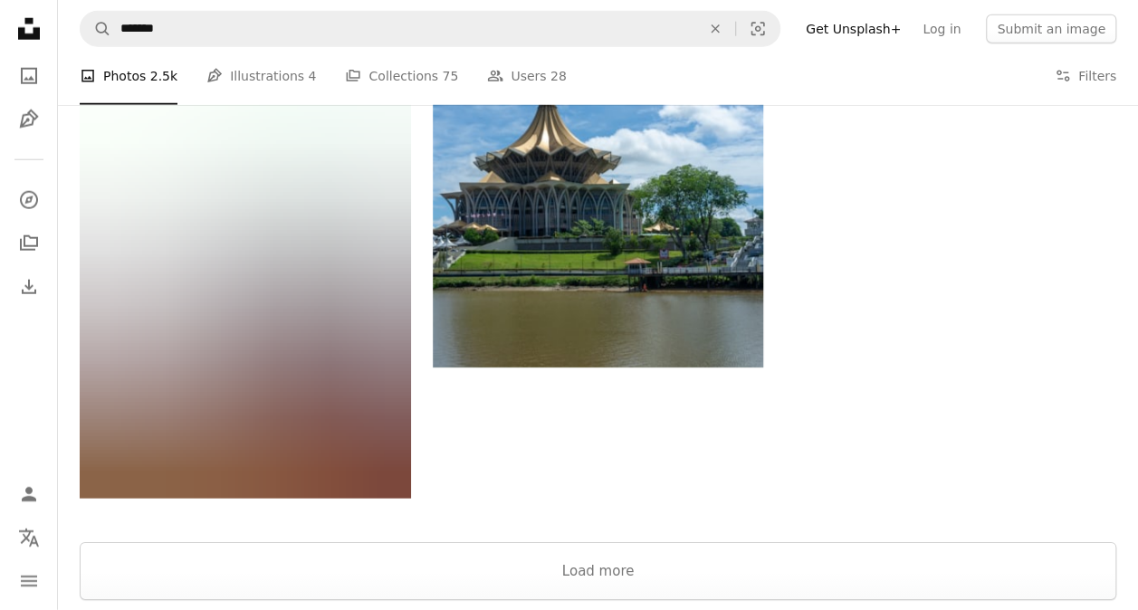
scroll to position [2577, 0]
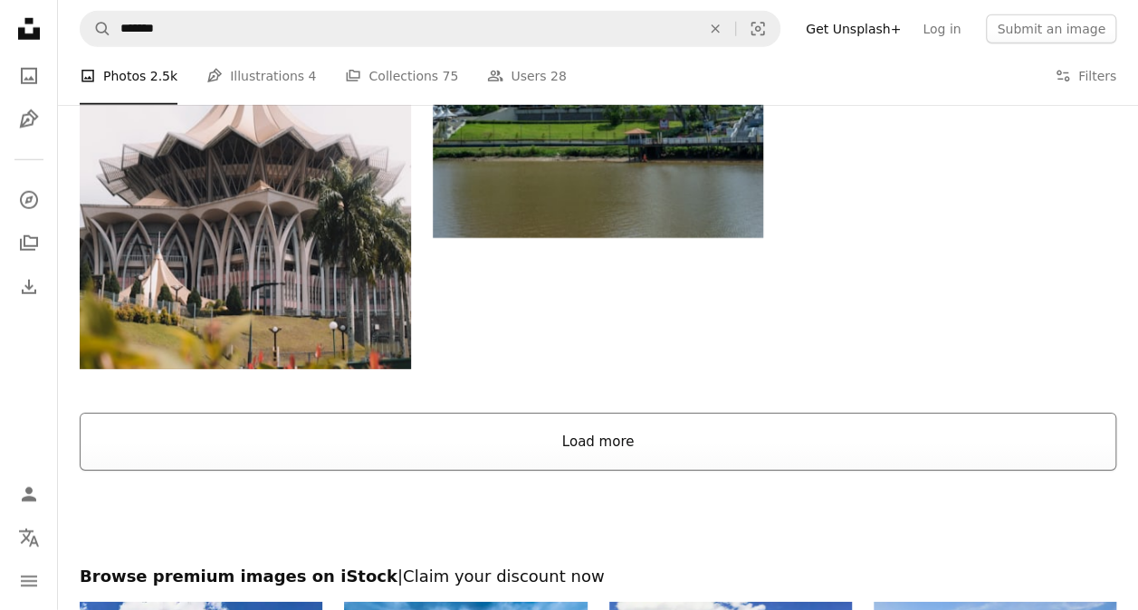
click at [612, 447] on button "Load more" at bounding box center [598, 442] width 1036 height 58
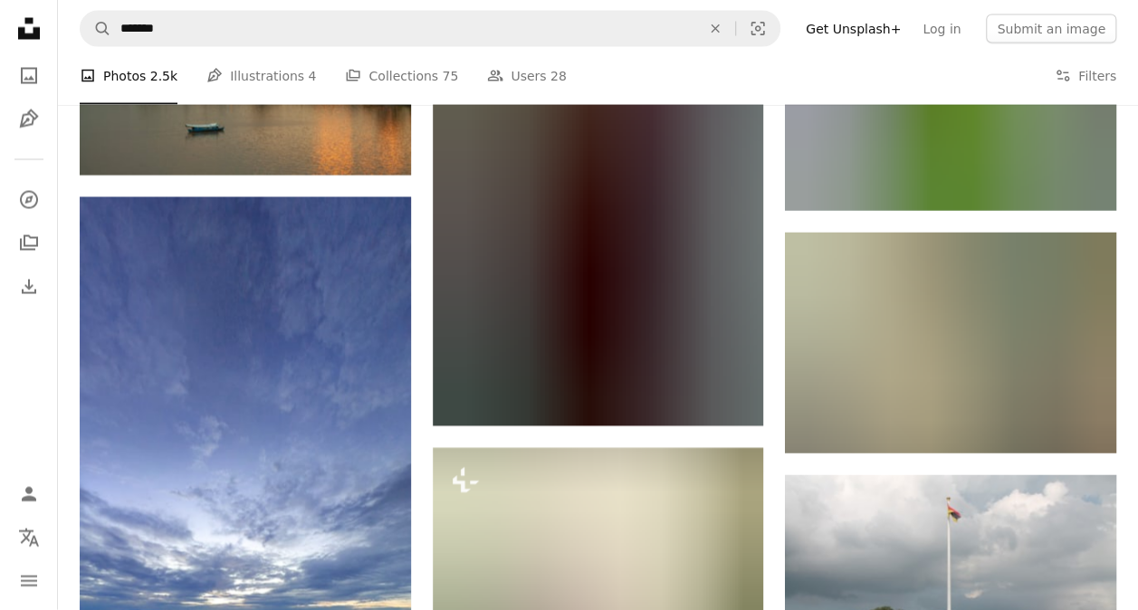
scroll to position [8007, 0]
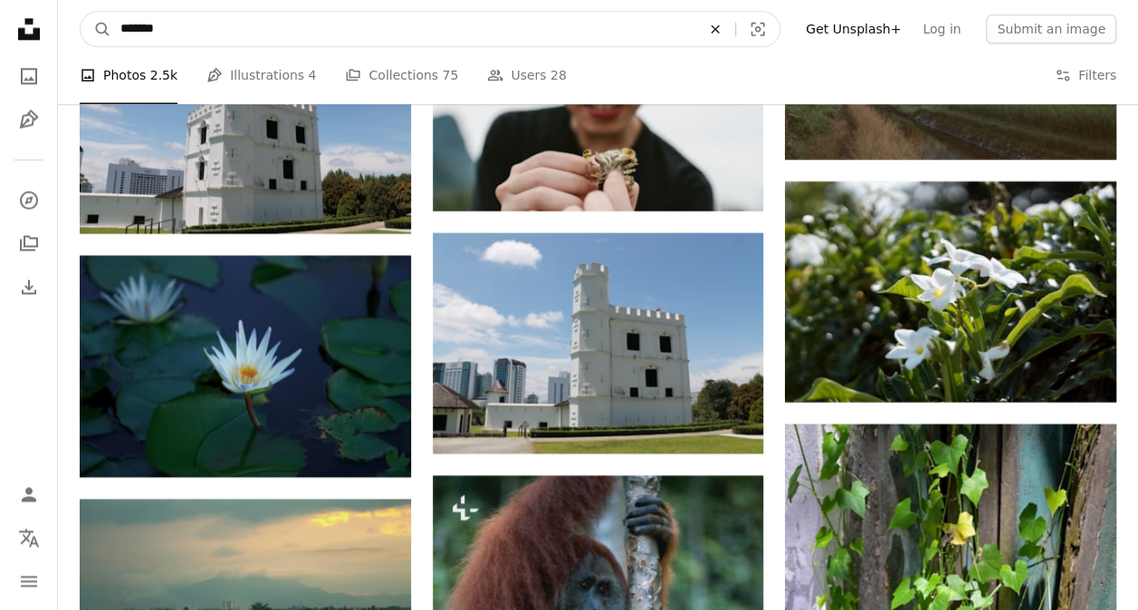
click at [735, 31] on icon "An X shape" at bounding box center [715, 29] width 40 height 14
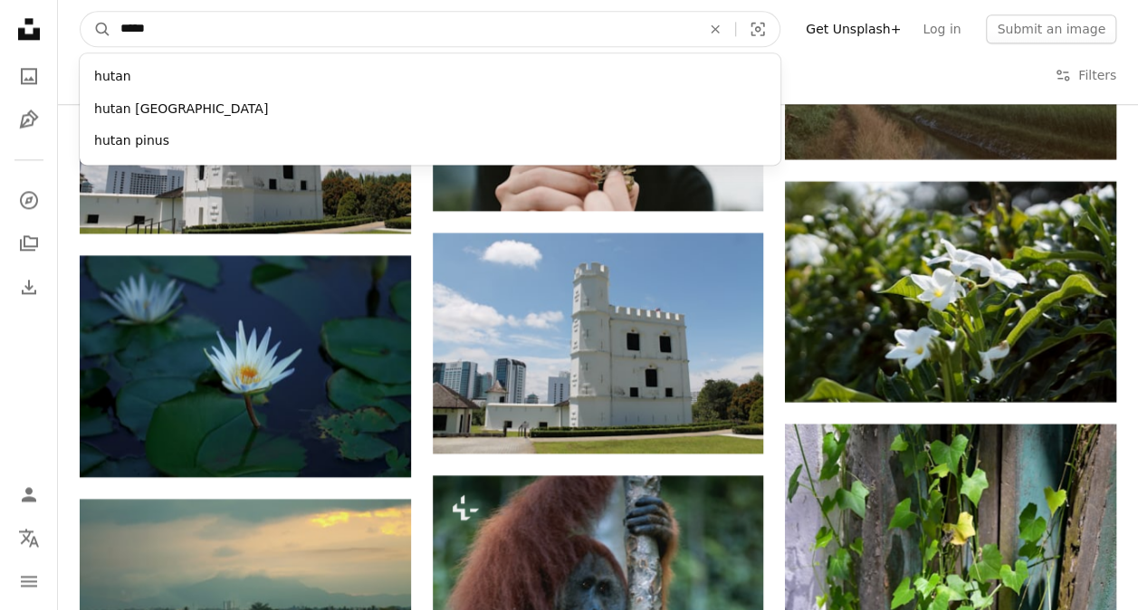
type input "*****"
click at [81, 12] on button "A magnifying glass" at bounding box center [96, 29] width 31 height 34
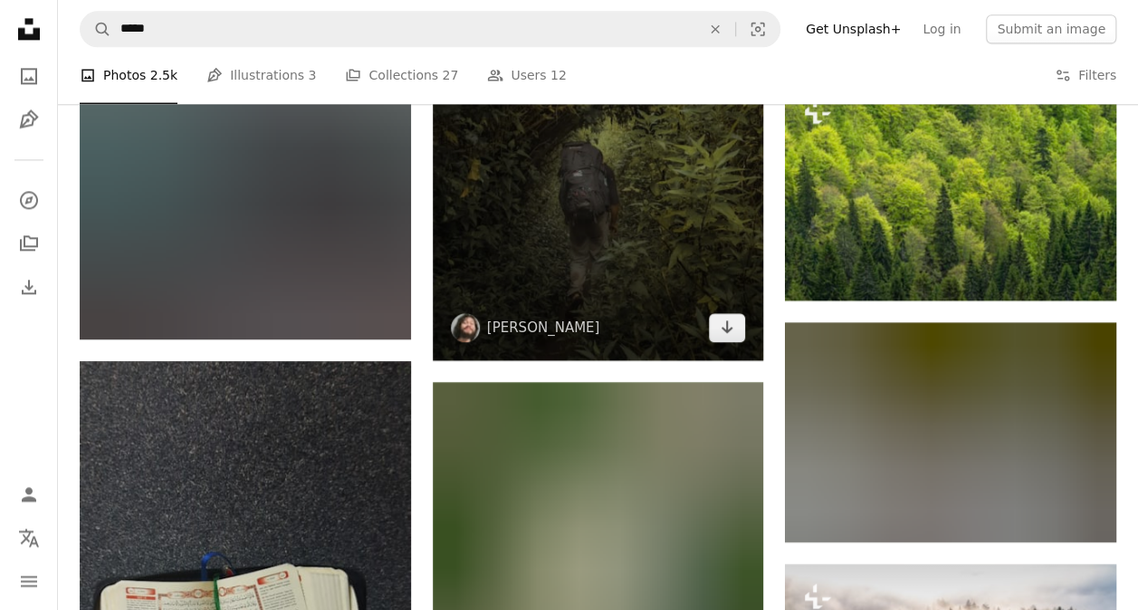
scroll to position [4887, 0]
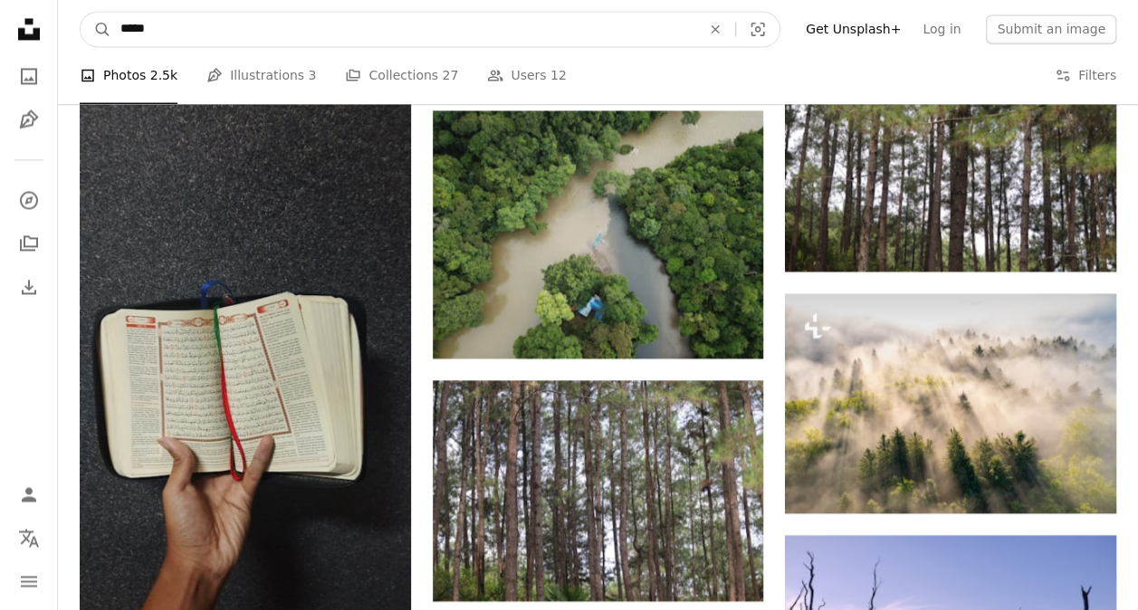
click at [503, 43] on input "*****" at bounding box center [403, 29] width 584 height 34
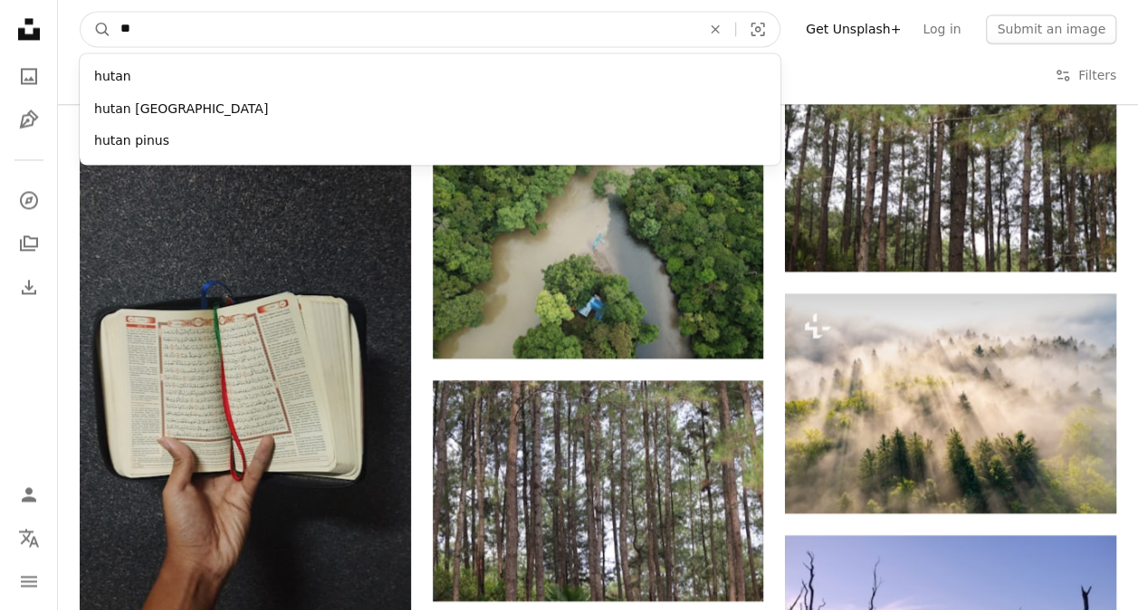
type input "*"
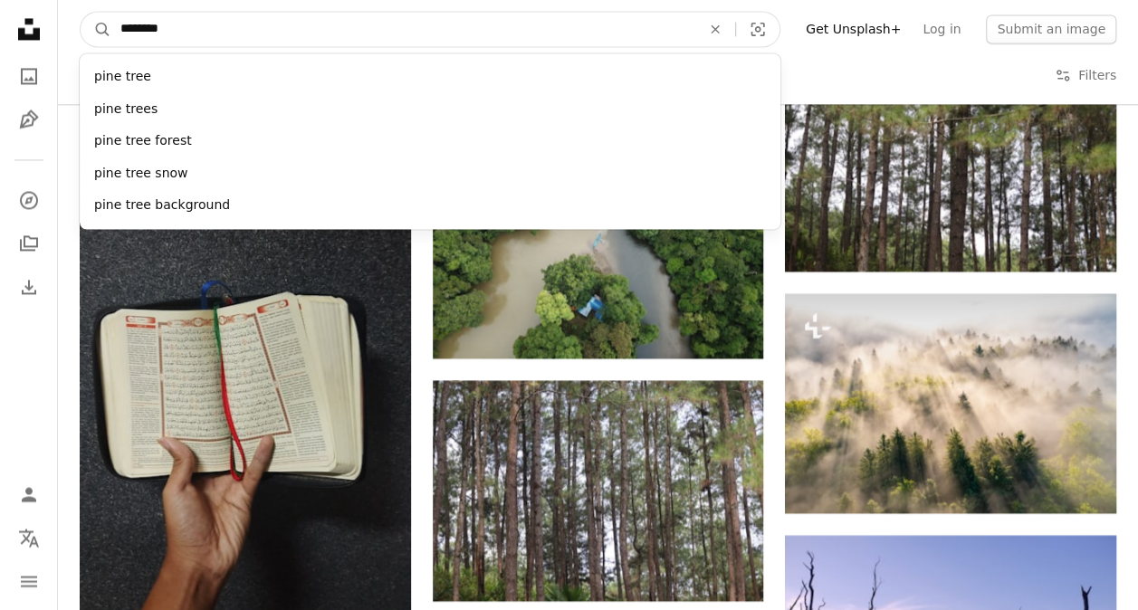
type input "*********"
click button "A magnifying glass" at bounding box center [96, 29] width 31 height 34
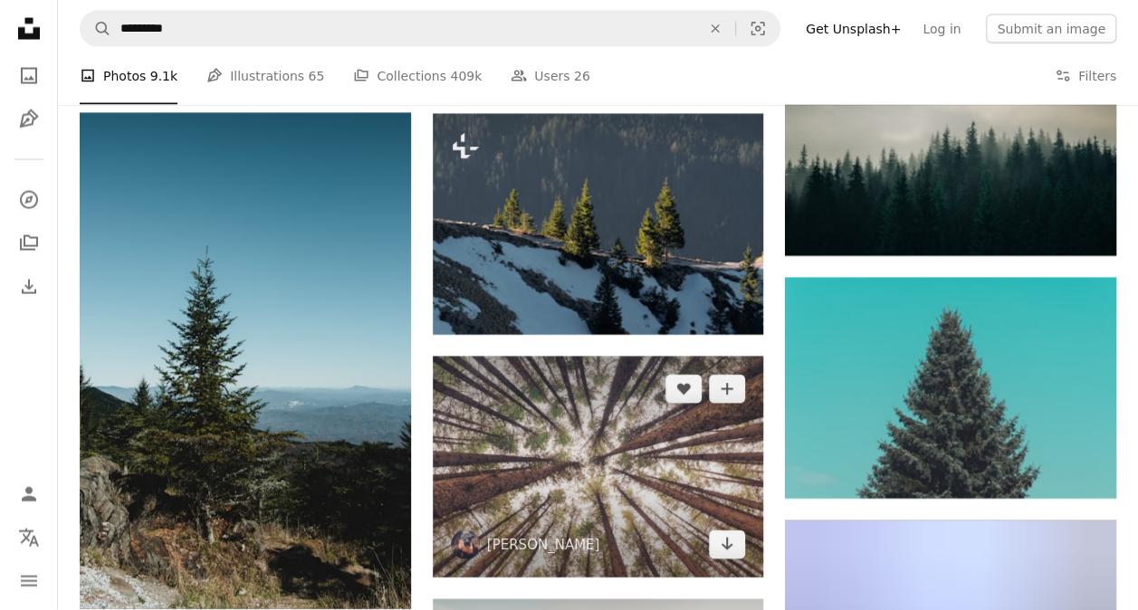
scroll to position [1901, 0]
